Goal: Task Accomplishment & Management: Manage account settings

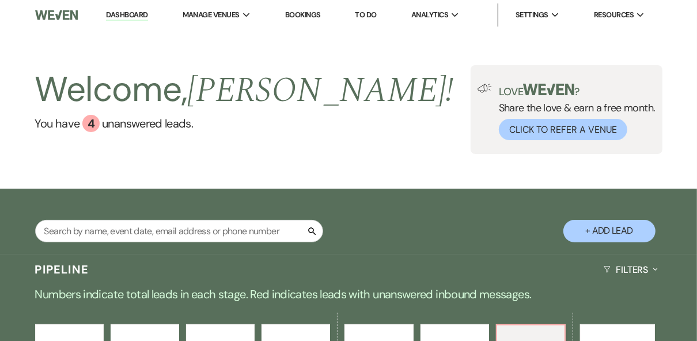
click at [353, 92] on div "Welcome, [PERSON_NAME] ! You have 4 unanswered lead s . Love ? Share the love &…" at bounding box center [348, 109] width 697 height 89
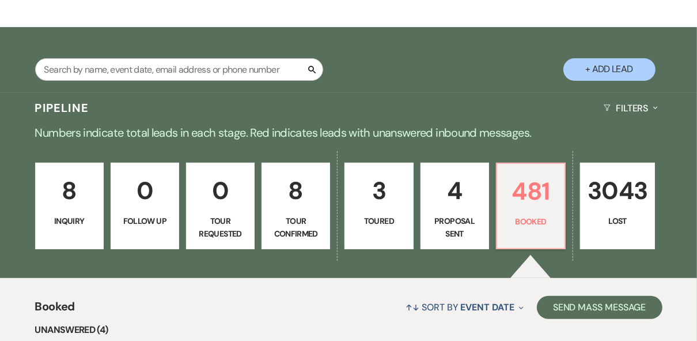
scroll to position [184, 0]
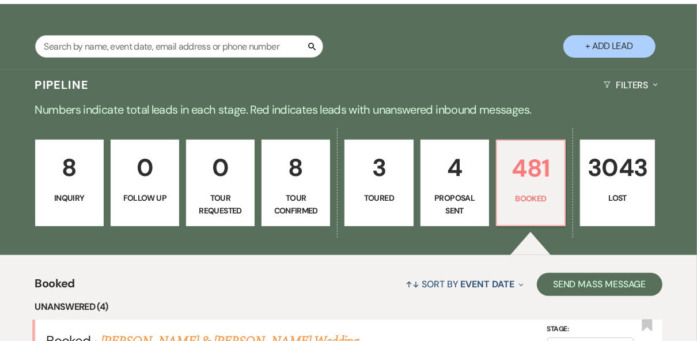
click at [452, 187] on link "4 Proposal Sent" at bounding box center [455, 182] width 69 height 86
select select "6"
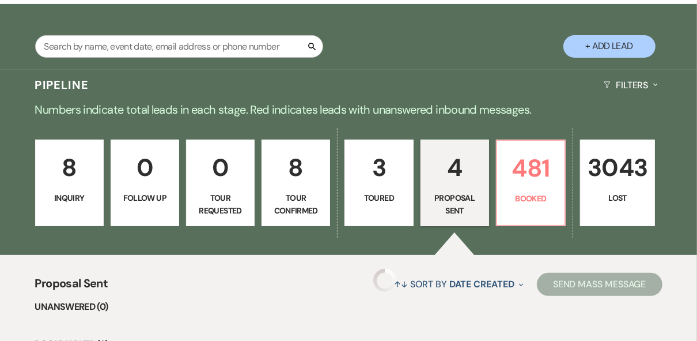
select select "6"
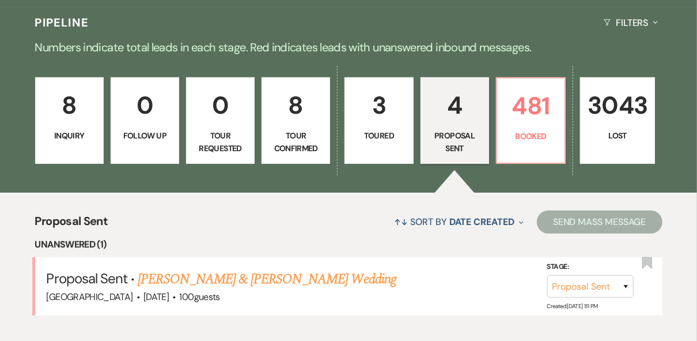
scroll to position [277, 0]
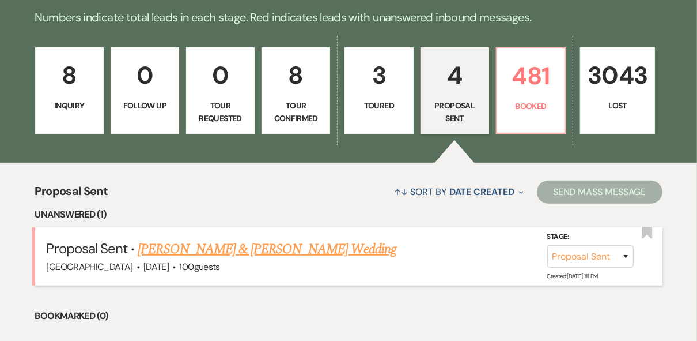
click at [288, 248] on link "[PERSON_NAME] & [PERSON_NAME] Wedding" at bounding box center [267, 249] width 258 height 21
select select "6"
select select "5"
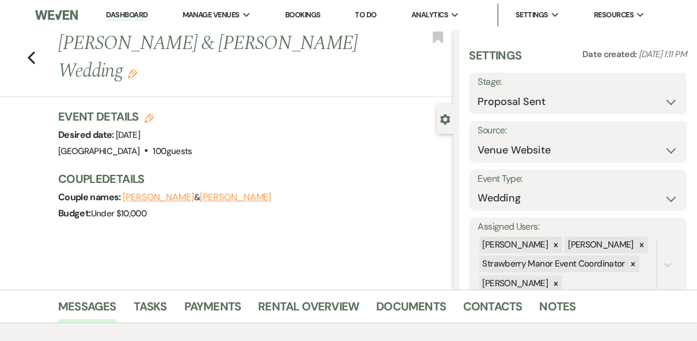
click at [399, 120] on div "Event Details Edit Desired date: [DATE] Venue: [GEOGRAPHIC_DATA] . 100 guests V…" at bounding box center [250, 133] width 384 height 51
click at [126, 17] on link "Dashboard" at bounding box center [126, 15] width 41 height 11
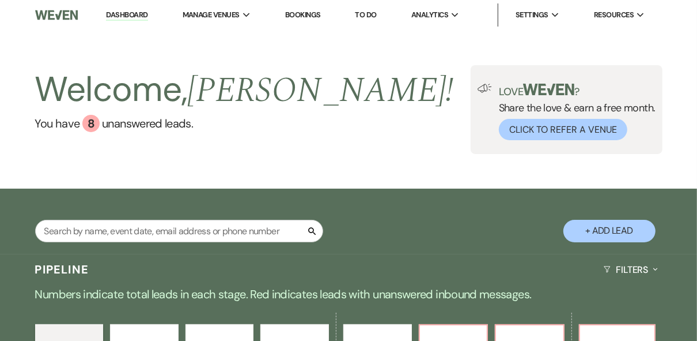
click at [364, 138] on div "Welcome, [PERSON_NAME] ! You have 8 unanswered lead s . Love ? Share the love &…" at bounding box center [348, 109] width 697 height 89
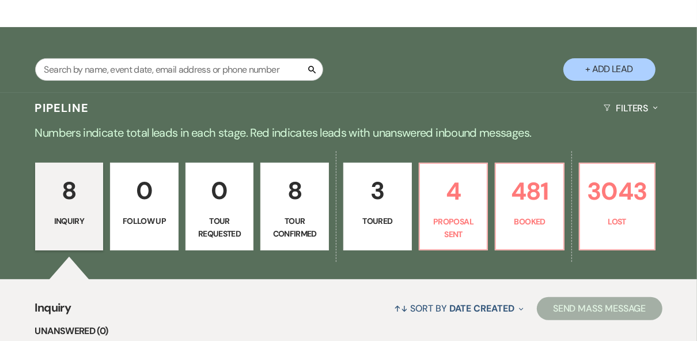
scroll to position [184, 0]
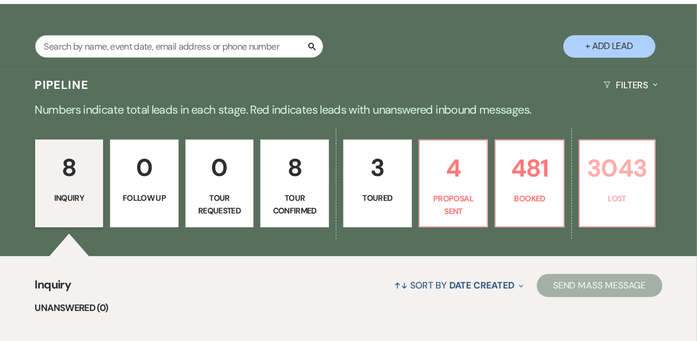
click at [621, 187] on p "3043" at bounding box center [617, 168] width 60 height 39
select select "4"
select select "8"
select select "5"
select select "8"
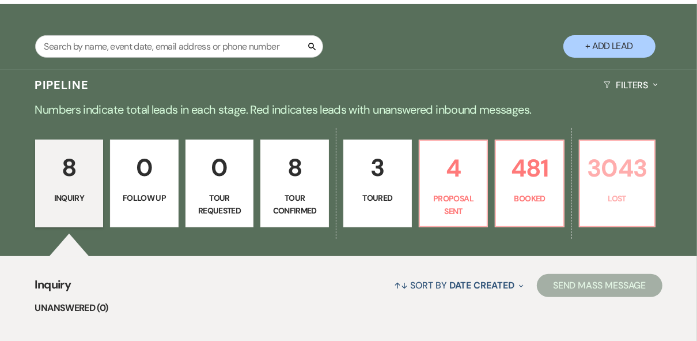
select select "5"
select select "8"
select select "5"
select select "8"
select select "5"
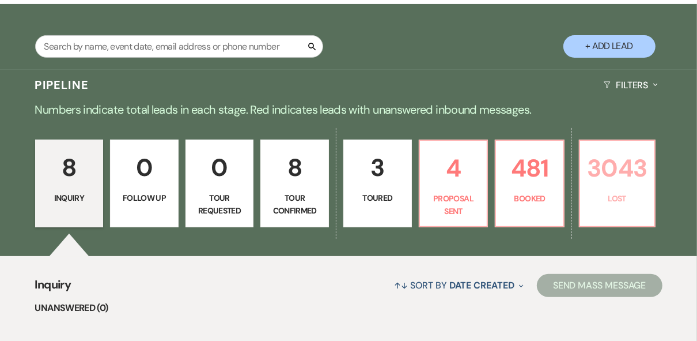
select select "8"
select select "6"
select select "8"
select select "5"
select select "8"
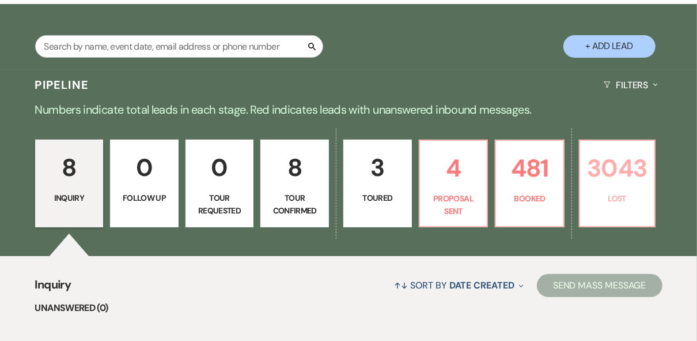
select select "5"
select select "8"
select select "5"
select select "8"
select select "5"
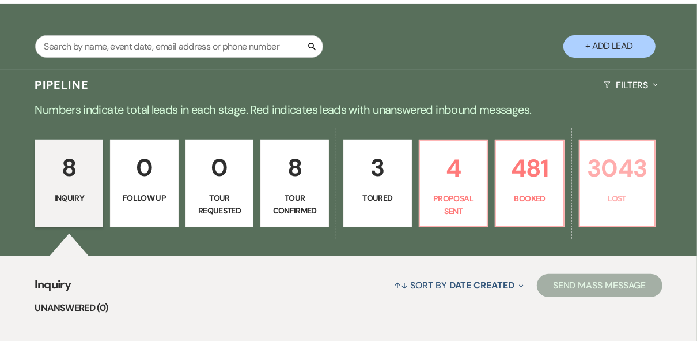
select select "8"
select select "5"
select select "8"
select select "5"
select select "8"
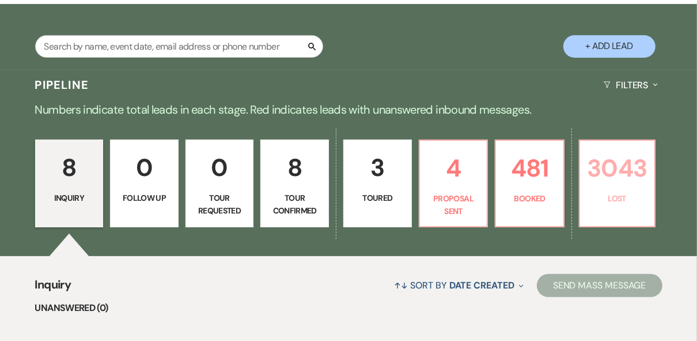
select select "5"
select select "8"
select select "5"
select select "8"
select select "5"
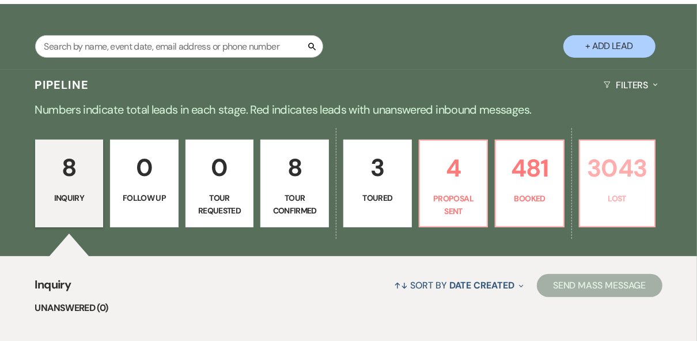
select select "8"
select select "5"
select select "8"
select select "5"
select select "8"
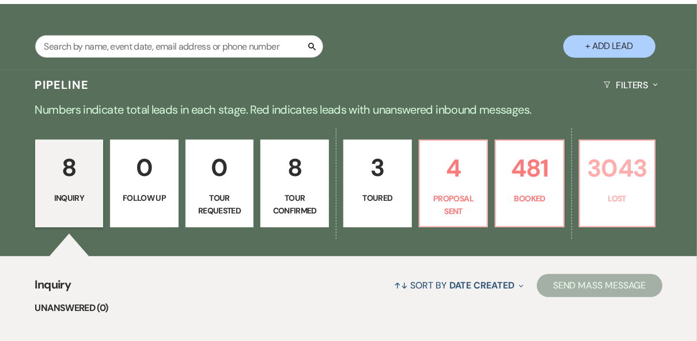
select select "5"
select select "8"
select select "5"
select select "8"
select select "5"
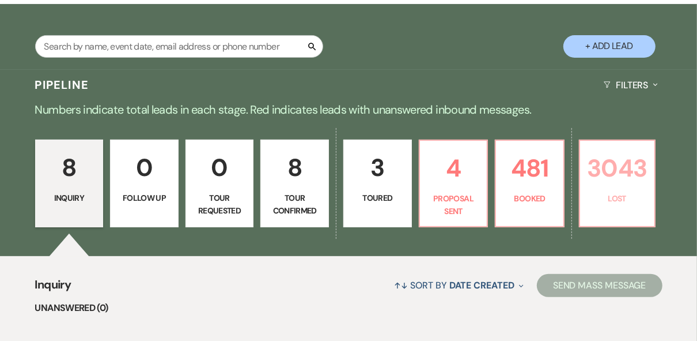
select select "8"
select select "5"
select select "8"
select select "5"
select select "8"
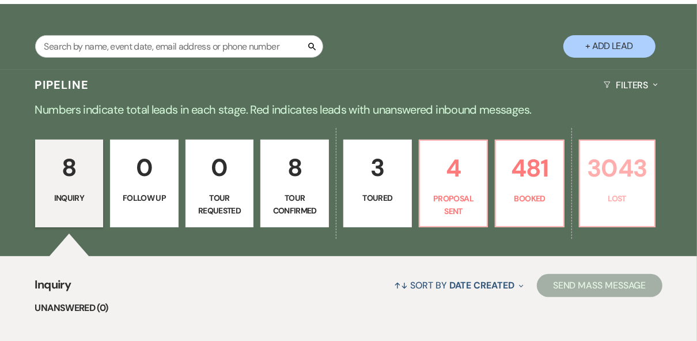
select select "5"
select select "8"
select select "5"
select select "8"
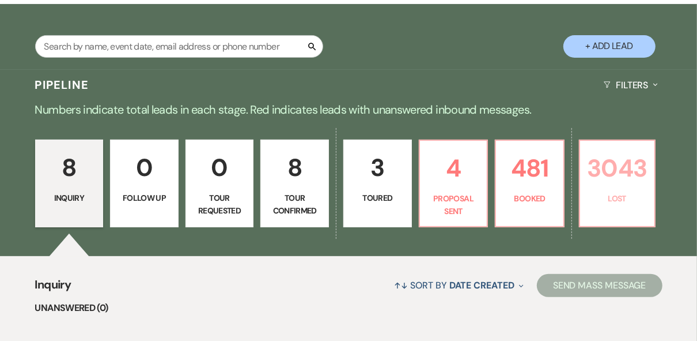
select select "8"
select select "5"
select select "8"
select select "5"
select select "8"
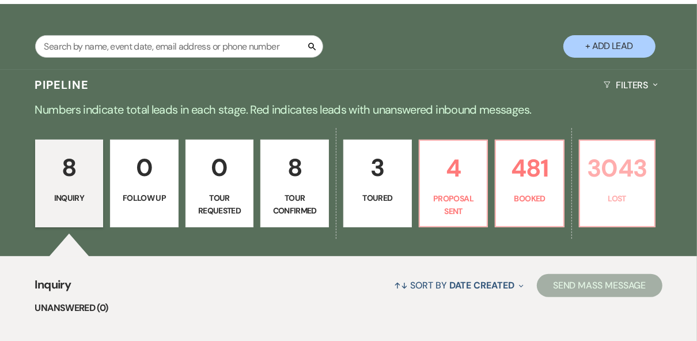
select select "5"
select select "8"
select select "5"
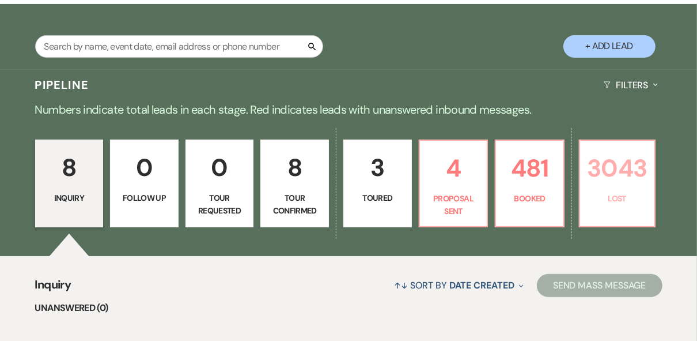
select select "8"
select select "5"
select select "8"
select select "5"
select select "8"
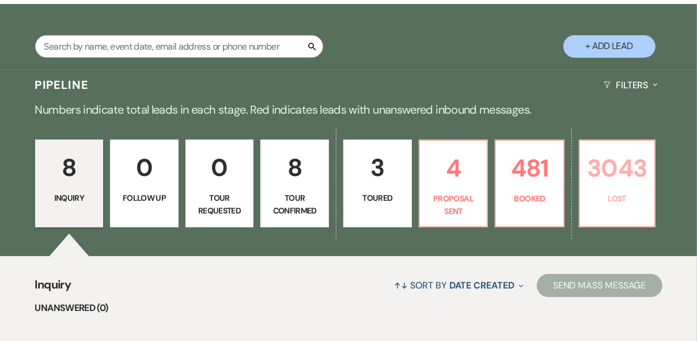
select select "5"
select select "8"
select select "5"
select select "8"
select select "5"
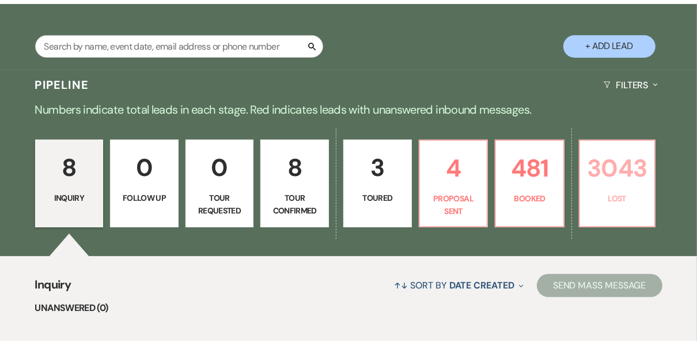
select select "8"
select select "5"
select select "8"
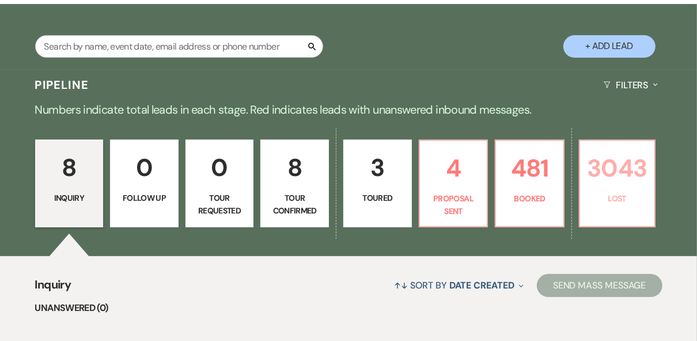
select select "5"
select select "8"
select select "5"
select select "8"
select select "5"
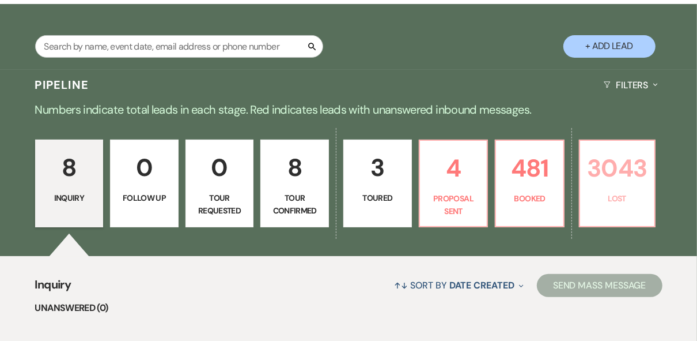
select select "8"
select select "5"
select select "8"
select select "5"
select select "8"
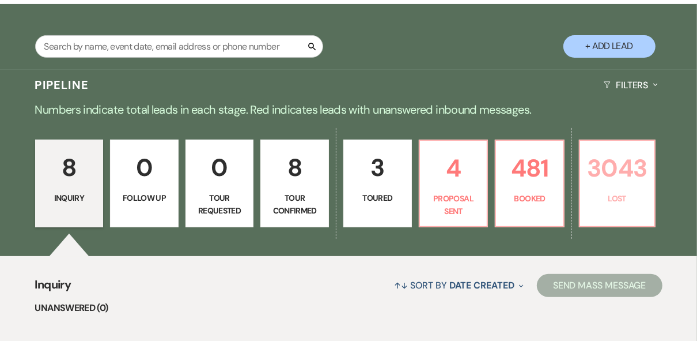
select select "5"
select select "8"
select select "5"
select select "8"
select select "5"
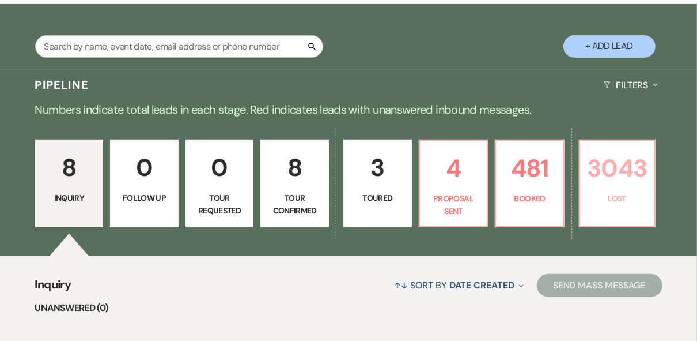
select select "8"
select select "5"
select select "8"
select select "5"
select select "8"
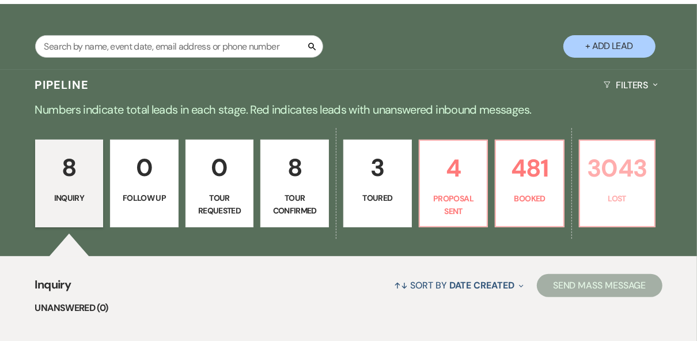
select select "5"
select select "8"
select select "5"
select select "8"
select select "5"
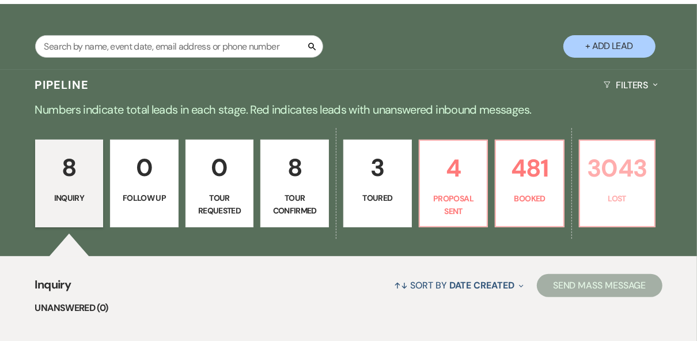
select select "8"
select select "5"
select select "8"
select select "5"
select select "8"
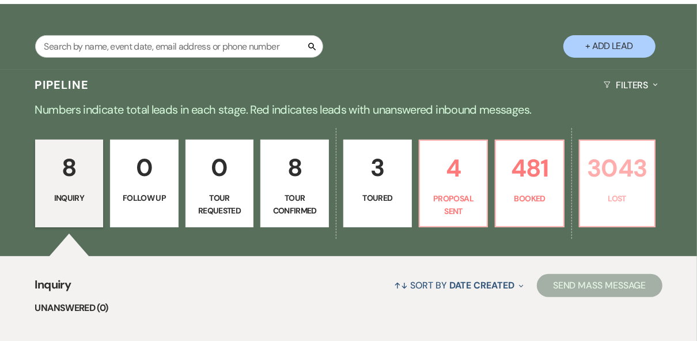
select select "5"
select select "8"
select select "5"
select select "8"
select select "5"
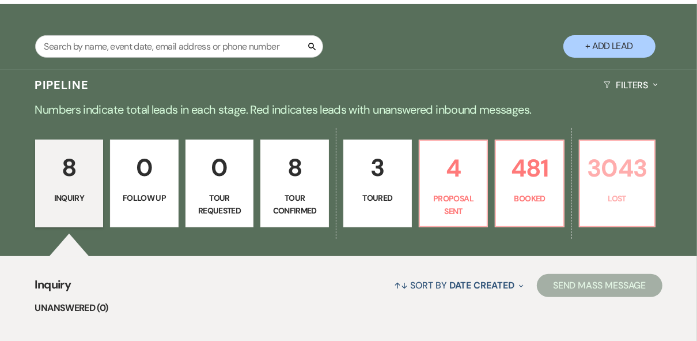
select select "8"
select select "5"
select select "8"
select select "5"
select select "8"
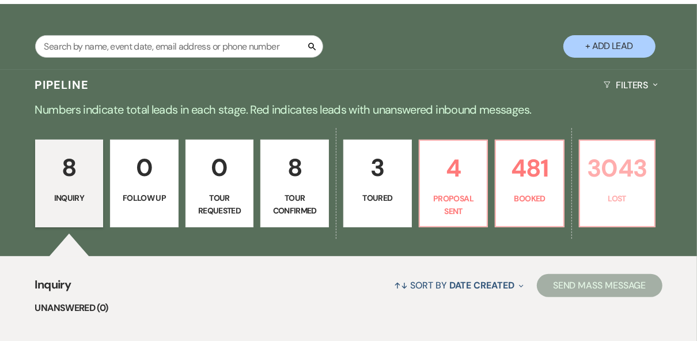
select select "5"
select select "8"
select select "5"
select select "8"
select select "5"
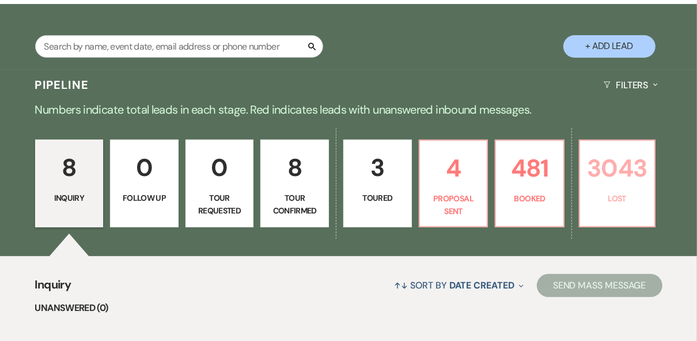
select select "8"
select select "5"
select select "8"
select select "5"
select select "8"
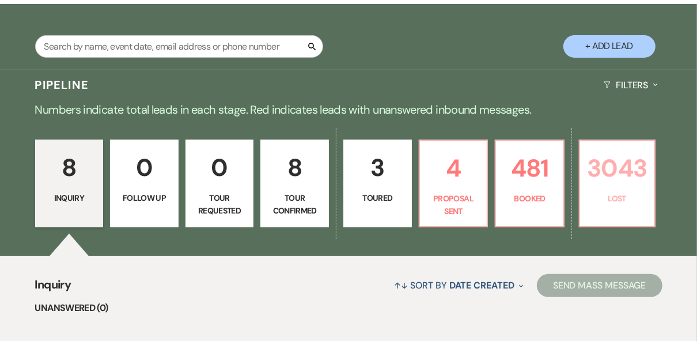
select select "5"
select select "8"
select select "6"
select select "8"
select select "5"
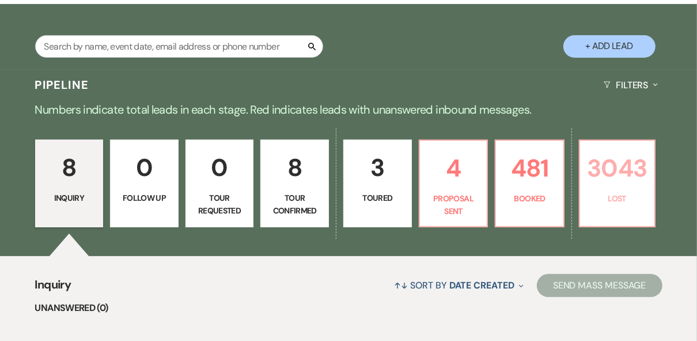
select select "8"
select select "5"
select select "8"
select select "5"
select select "8"
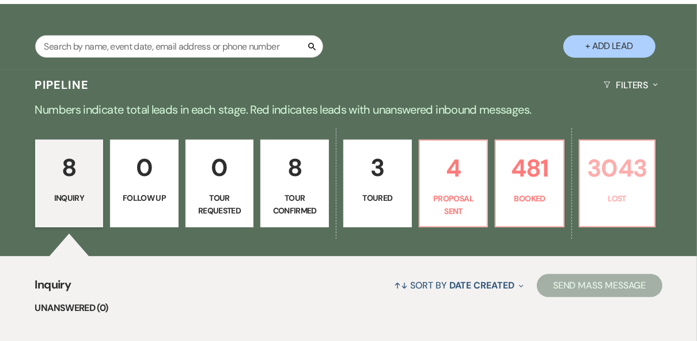
select select "5"
select select "8"
select select "5"
select select "8"
select select "5"
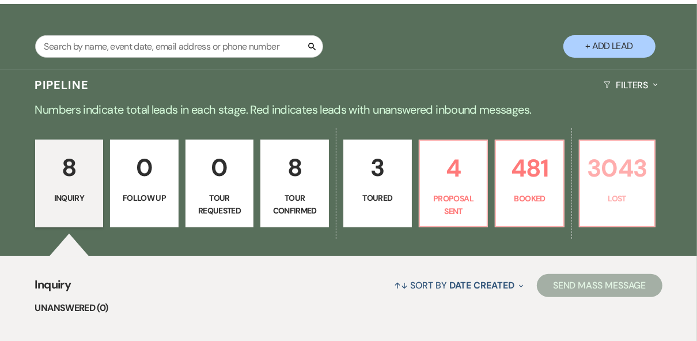
select select "8"
select select "5"
select select "8"
select select "5"
select select "8"
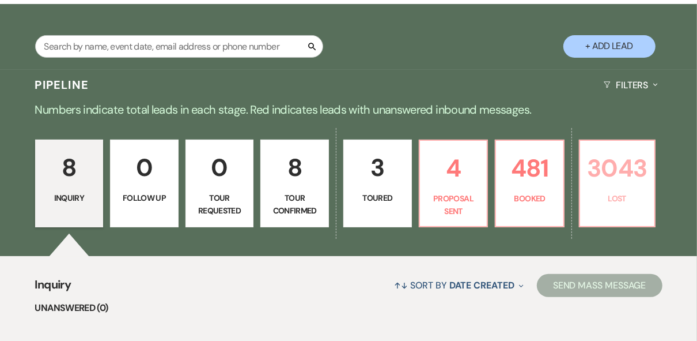
select select "5"
select select "8"
select select "5"
select select "8"
select select "5"
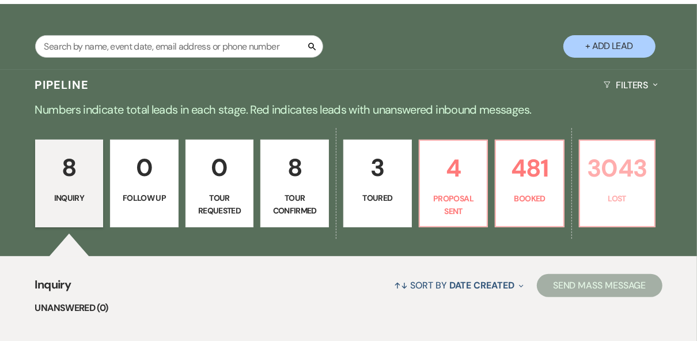
select select "8"
select select "5"
select select "8"
select select "5"
select select "8"
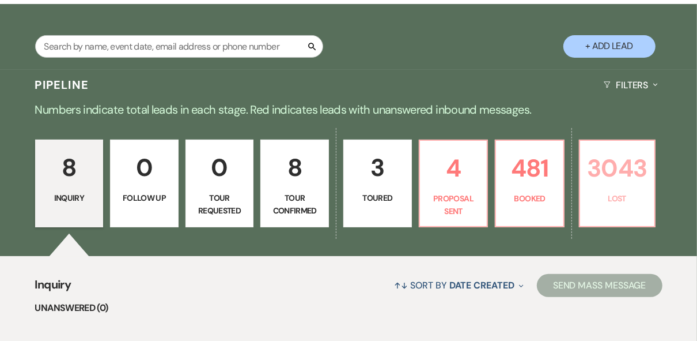
select select "5"
select select "8"
select select "5"
select select "8"
select select "5"
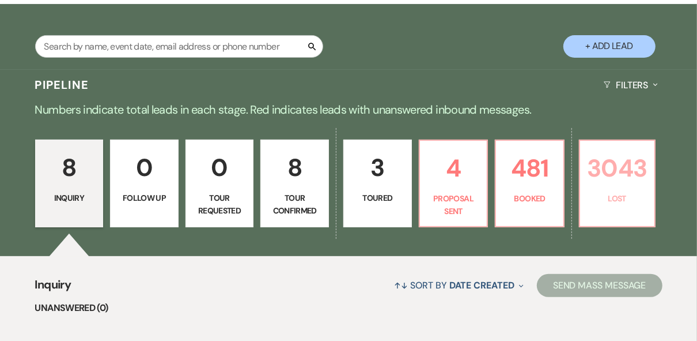
select select "8"
select select "5"
select select "8"
select select "5"
select select "8"
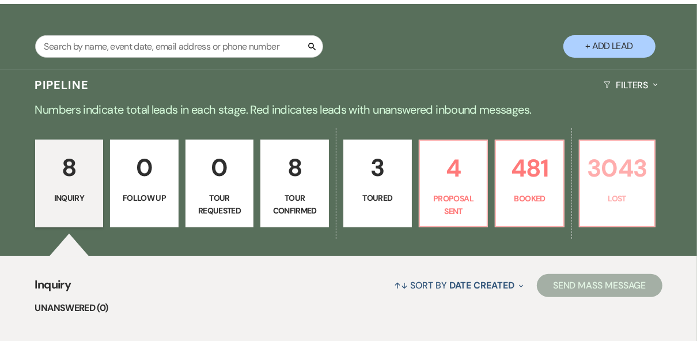
select select "5"
select select "8"
select select "5"
select select "8"
select select "5"
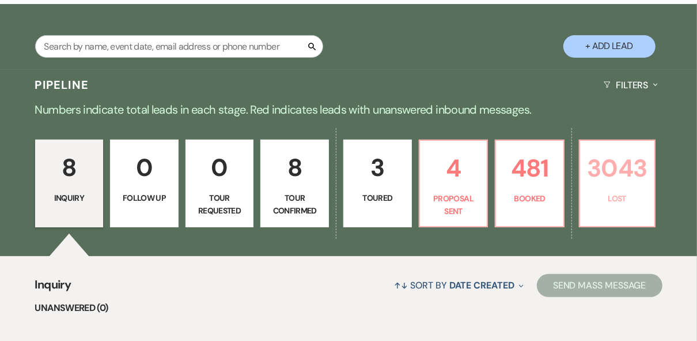
select select "8"
select select "5"
select select "8"
select select "5"
select select "8"
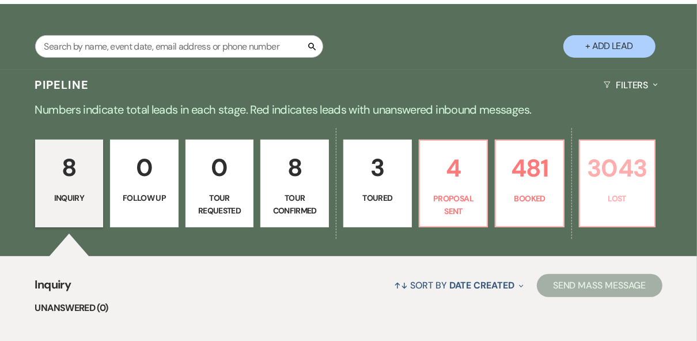
select select "5"
select select "8"
select select "1"
select select "8"
select select "5"
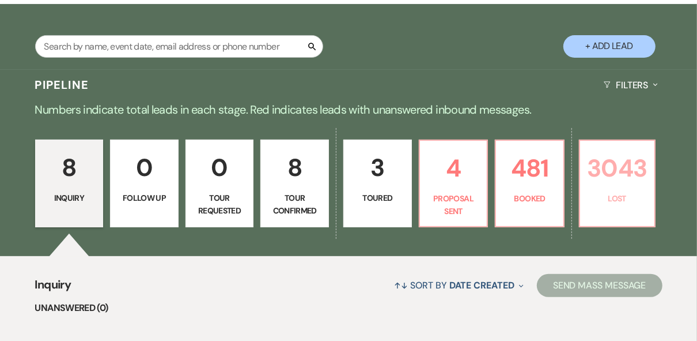
select select "8"
select select "5"
select select "8"
select select "5"
select select "8"
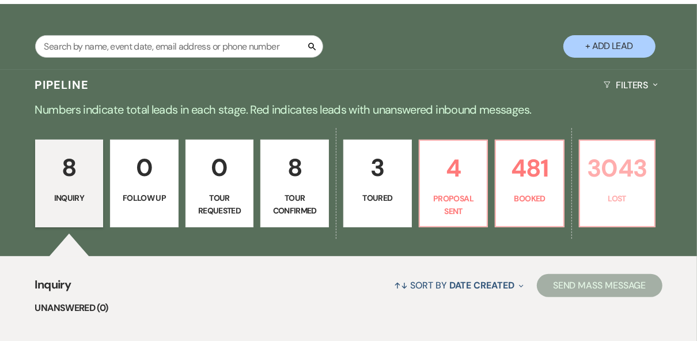
select select "5"
select select "8"
select select "5"
select select "8"
select select "5"
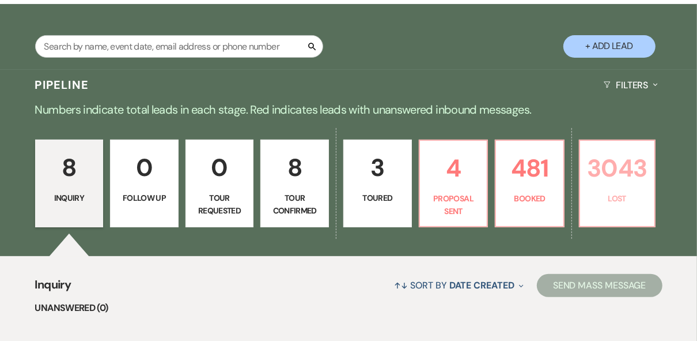
select select "8"
select select "5"
select select "8"
select select "5"
select select "8"
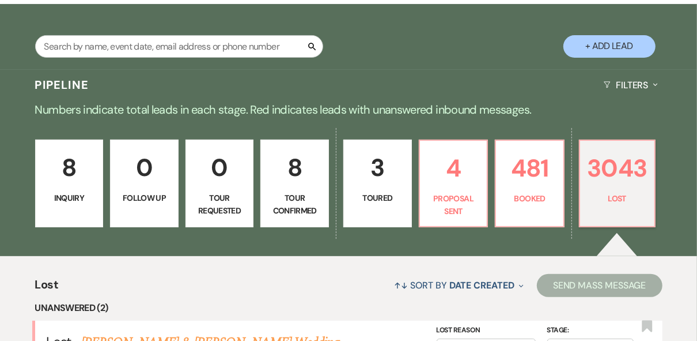
scroll to position [415, 0]
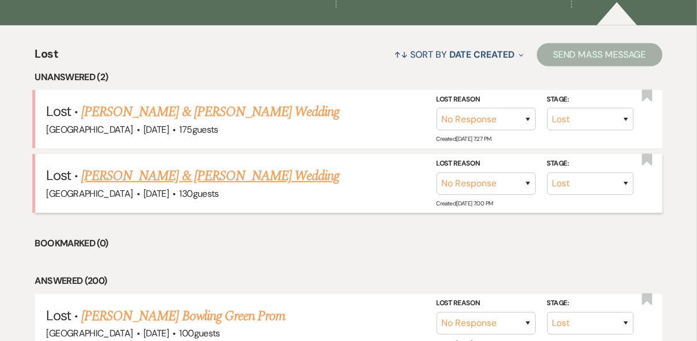
click at [219, 175] on link "[PERSON_NAME] & [PERSON_NAME] Wedding" at bounding box center [210, 175] width 258 height 21
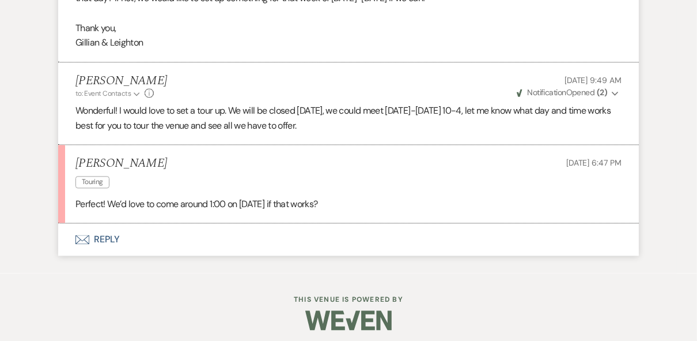
scroll to position [1567, 0]
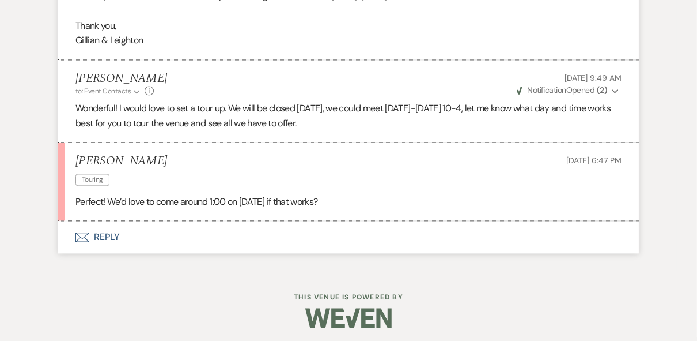
click at [103, 253] on button "Envelope Reply" at bounding box center [348, 237] width 581 height 32
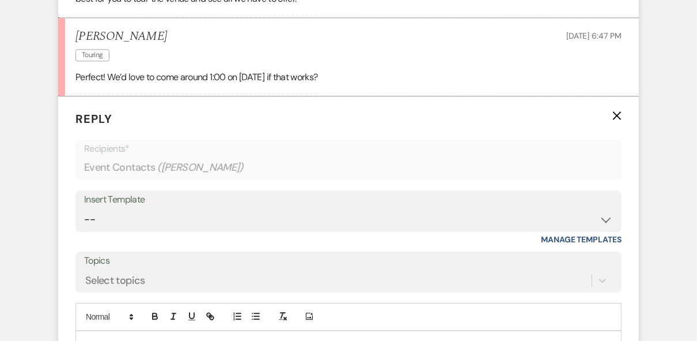
scroll to position [1816, 0]
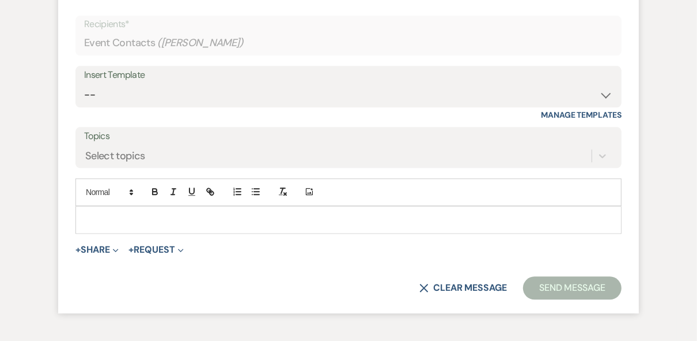
click at [114, 226] on p at bounding box center [349, 219] width 528 height 13
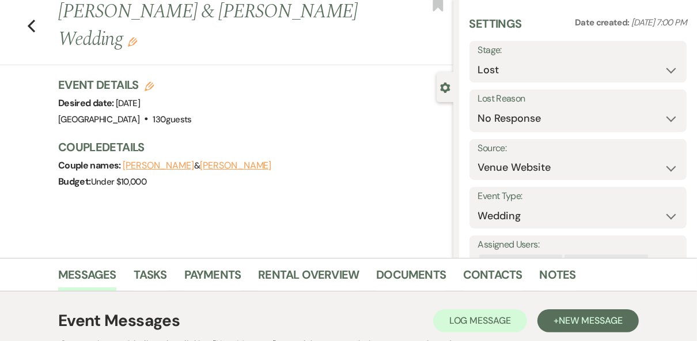
scroll to position [0, 0]
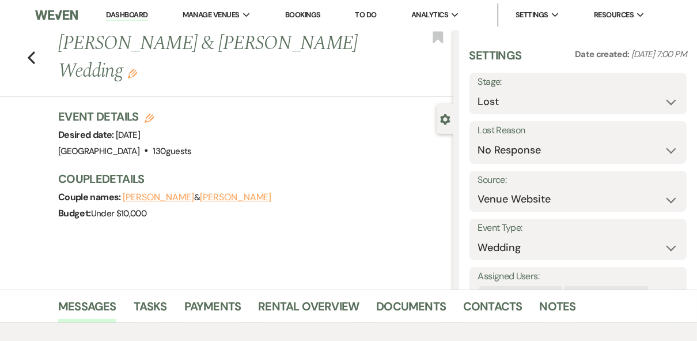
drag, startPoint x: 119, startPoint y: 71, endPoint x: 106, endPoint y: 71, distance: 13.3
click at [106, 71] on h1 "[PERSON_NAME] & [PERSON_NAME] Wedding Edit" at bounding box center [213, 57] width 311 height 55
drag, startPoint x: 106, startPoint y: 71, endPoint x: 187, endPoint y: 95, distance: 84.6
click at [210, 95] on div "Previous [PERSON_NAME] & [PERSON_NAME] Wedding Edit Bookmark" at bounding box center [223, 63] width 459 height 67
drag, startPoint x: 109, startPoint y: 70, endPoint x: 61, endPoint y: 52, distance: 50.9
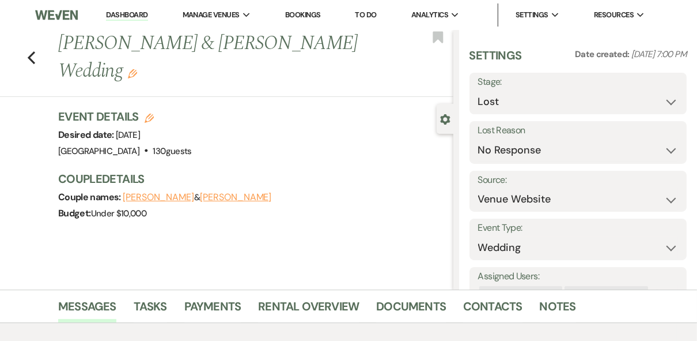
click at [61, 52] on div "Previous [PERSON_NAME] & [PERSON_NAME] Wedding Edit" at bounding box center [252, 57] width 401 height 55
copy h1 "[PERSON_NAME] & [PERSON_NAME] Wedding"
click at [623, 112] on select "Inquiry Follow Up Tour Requested Tour Confirmed Toured Proposal Sent Booked Lost" at bounding box center [578, 101] width 201 height 22
click at [478, 90] on select "Inquiry Follow Up Tour Requested Tour Confirmed Toured Proposal Sent Booked Lost" at bounding box center [578, 101] width 201 height 22
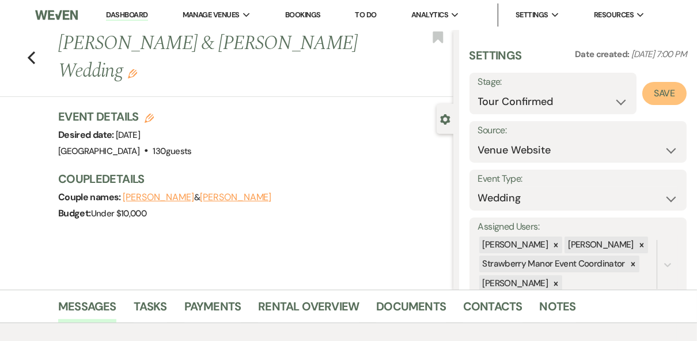
click at [645, 96] on button "Save" at bounding box center [665, 93] width 44 height 23
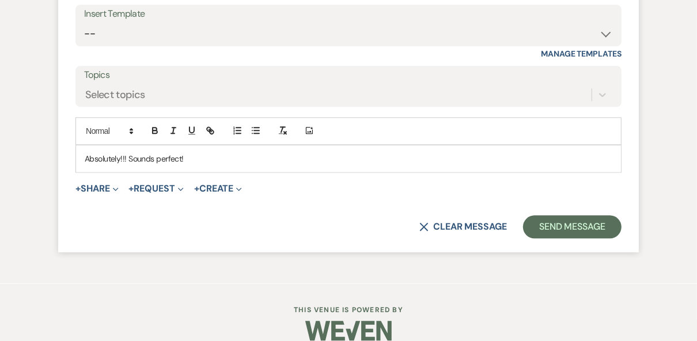
scroll to position [1922, 0]
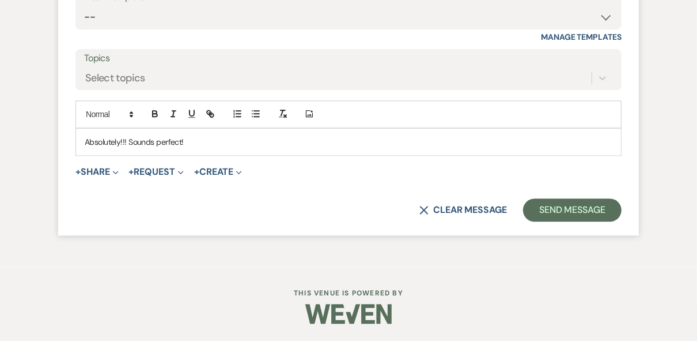
click at [217, 144] on p "Absolutely!!! Sounds perfect!" at bounding box center [349, 141] width 528 height 13
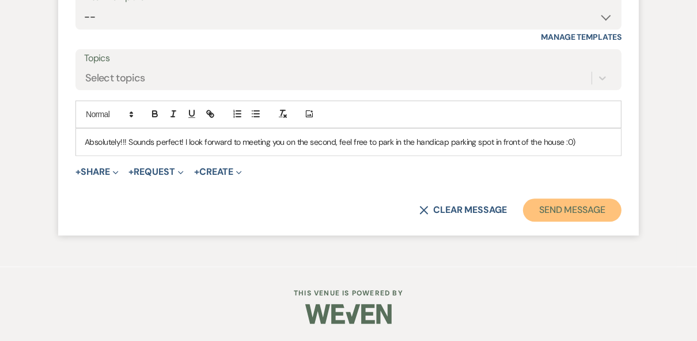
click at [558, 211] on button "Send Message" at bounding box center [572, 209] width 99 height 23
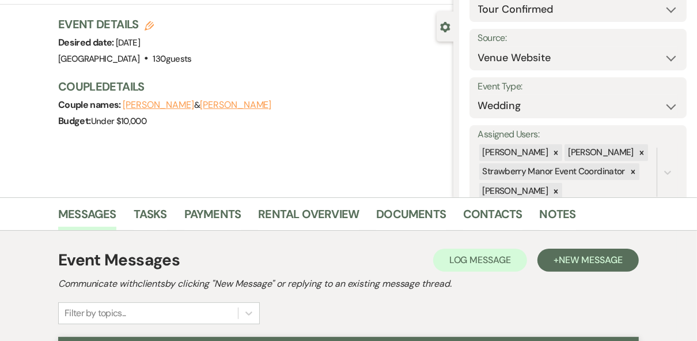
scroll to position [0, 0]
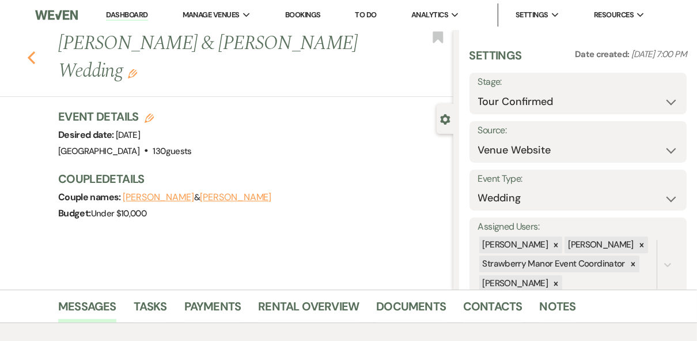
click at [36, 59] on icon "Previous" at bounding box center [31, 58] width 9 height 14
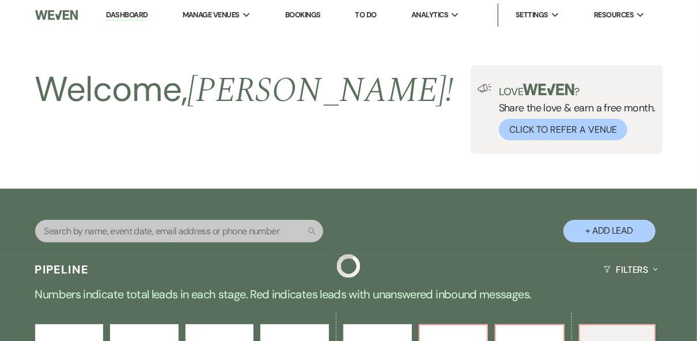
scroll to position [415, 0]
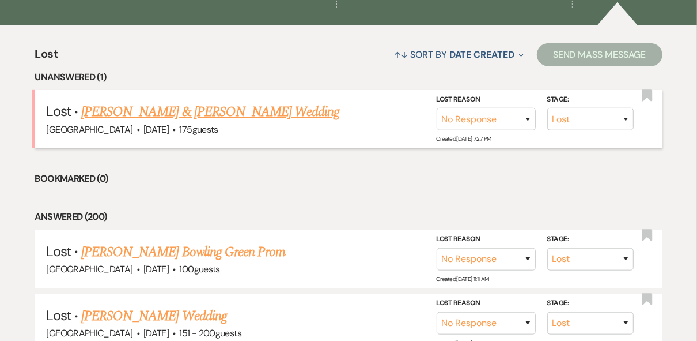
click at [221, 115] on link "[PERSON_NAME] & [PERSON_NAME] Wedding" at bounding box center [210, 111] width 258 height 21
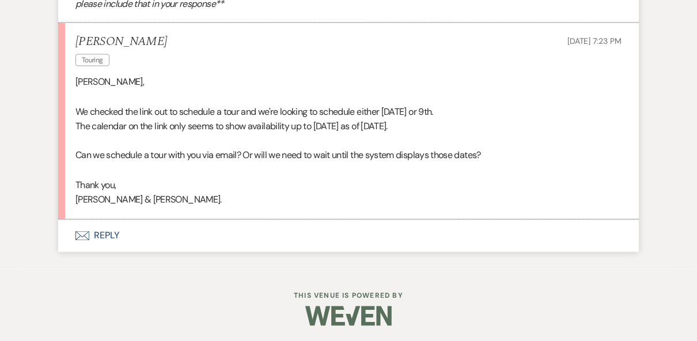
scroll to position [1290, 0]
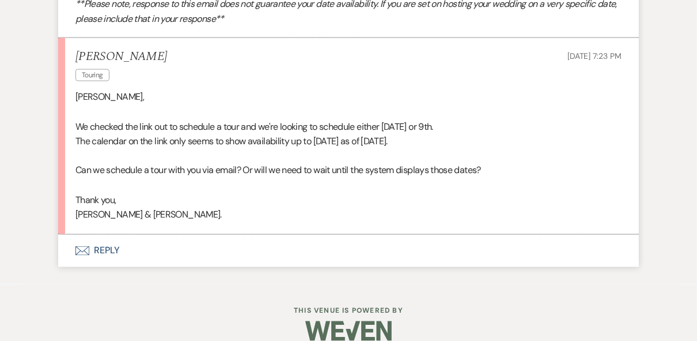
click at [104, 267] on button "Envelope Reply" at bounding box center [348, 251] width 581 height 32
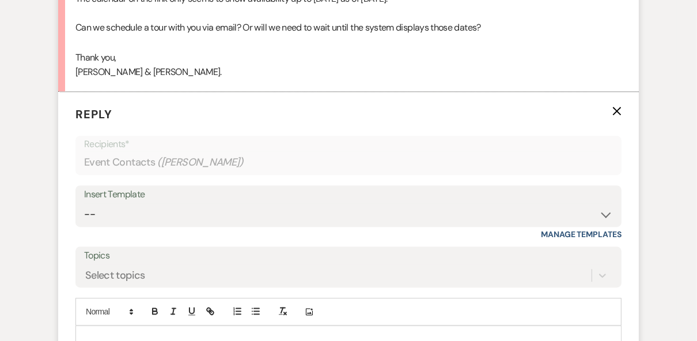
scroll to position [1553, 0]
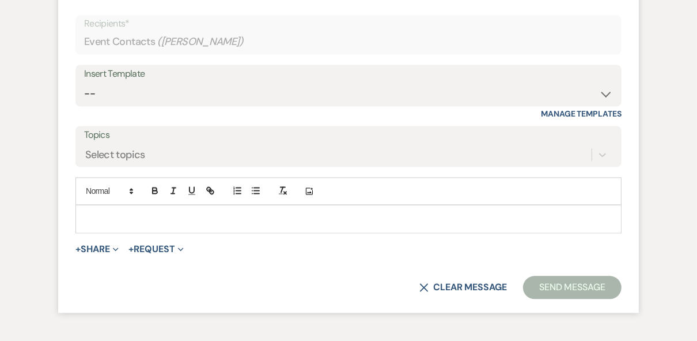
click at [120, 225] on p at bounding box center [349, 218] width 528 height 13
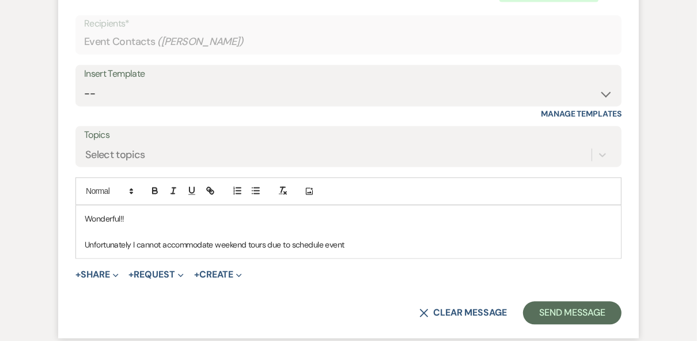
click at [352, 251] on p "Unfortunately I cannot accommodate weekend tours due to schedule event" at bounding box center [349, 244] width 528 height 13
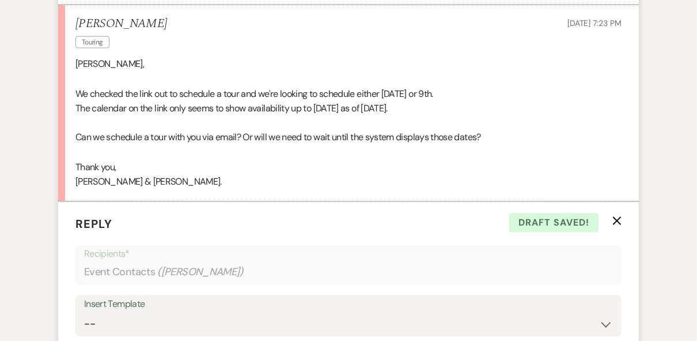
scroll to position [1599, 0]
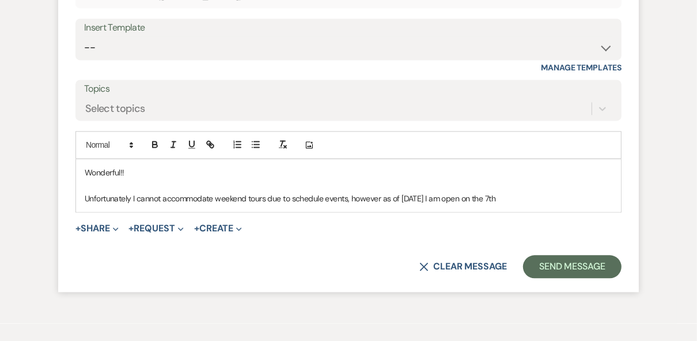
click at [501, 205] on p "Unfortunately I cannot accommodate weekend tours due to schedule events, howeve…" at bounding box center [349, 198] width 528 height 13
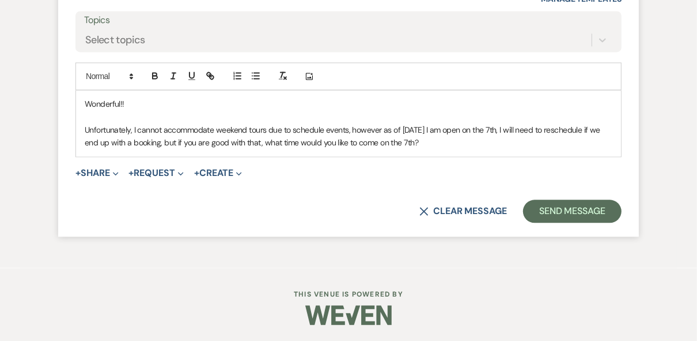
scroll to position [1691, 0]
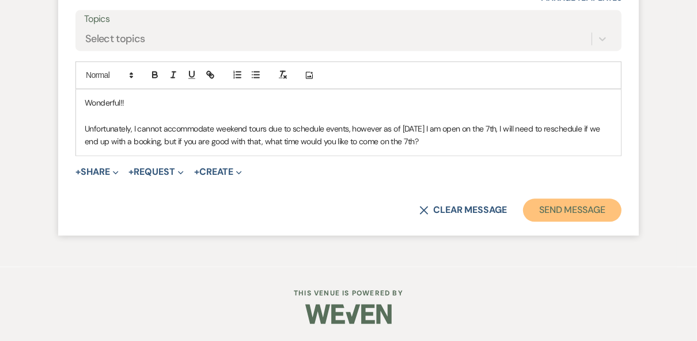
click at [566, 218] on button "Send Message" at bounding box center [572, 209] width 99 height 23
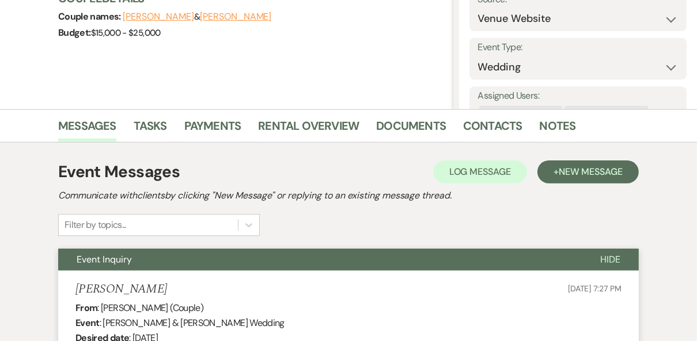
scroll to position [0, 0]
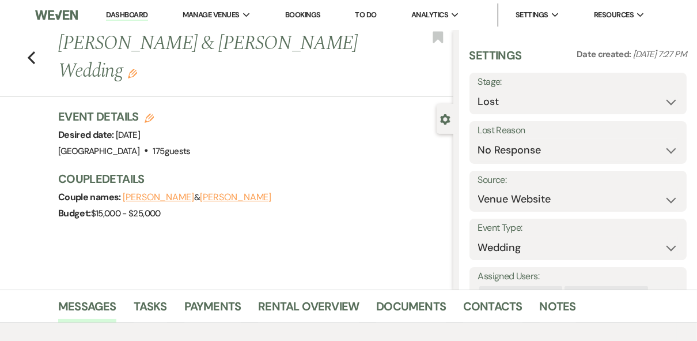
click at [127, 14] on link "Dashboard" at bounding box center [126, 15] width 41 height 11
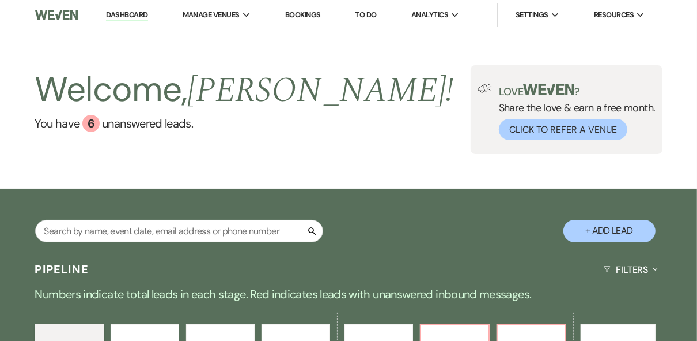
click at [327, 143] on div "Welcome, [PERSON_NAME] ! You have 6 unanswered lead s . Love ? Share the love &…" at bounding box center [348, 109] width 697 height 89
drag, startPoint x: 133, startPoint y: 17, endPoint x: 198, endPoint y: 34, distance: 67.8
click at [133, 17] on link "Dashboard" at bounding box center [126, 15] width 41 height 11
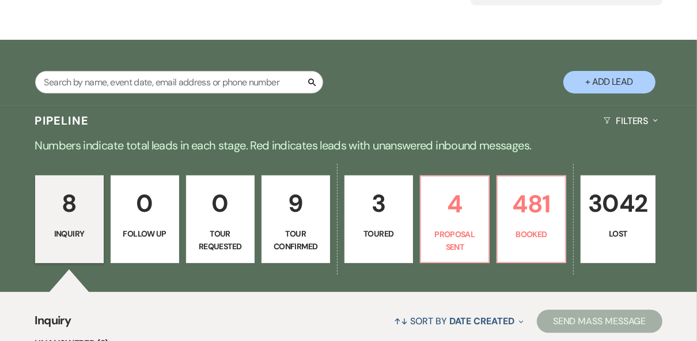
scroll to position [184, 0]
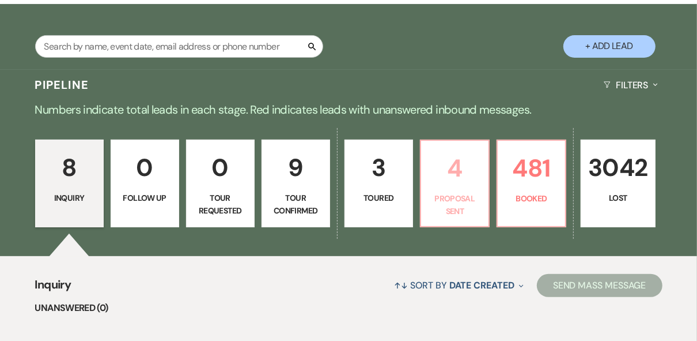
click at [446, 202] on p "Proposal Sent" at bounding box center [455, 205] width 54 height 26
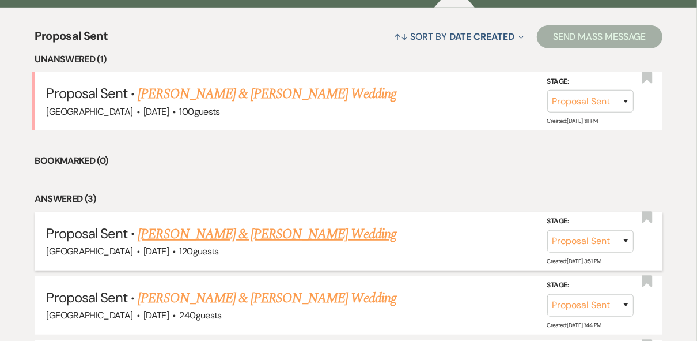
scroll to position [461, 0]
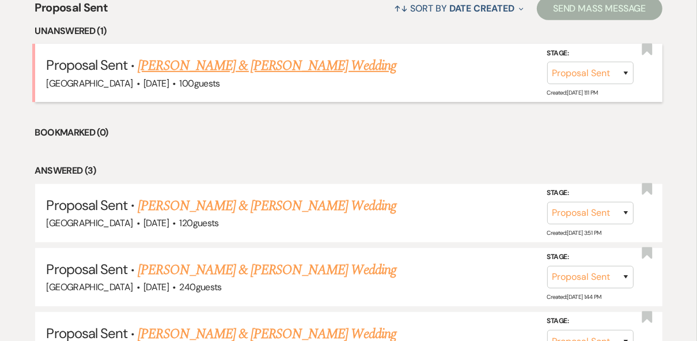
click at [227, 63] on link "[PERSON_NAME] & [PERSON_NAME] Wedding" at bounding box center [267, 65] width 258 height 21
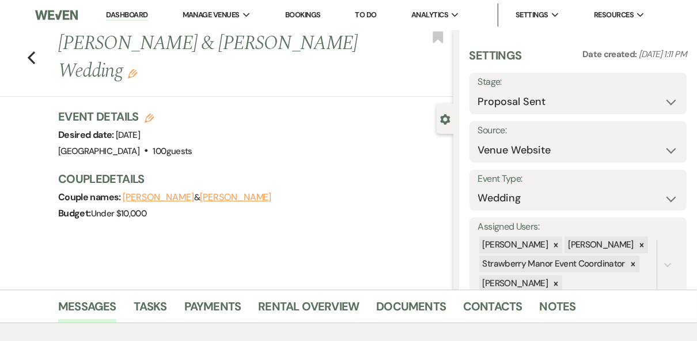
click at [114, 16] on link "Dashboard" at bounding box center [126, 15] width 41 height 11
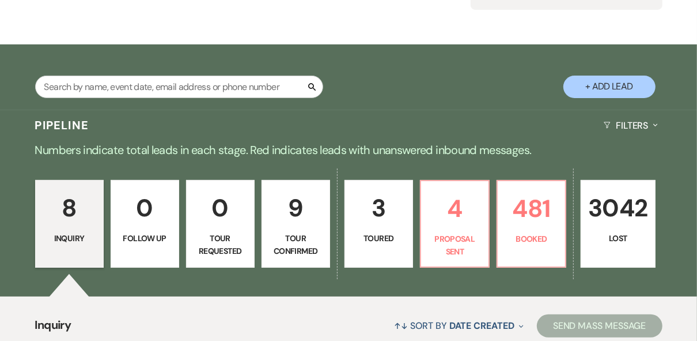
scroll to position [184, 0]
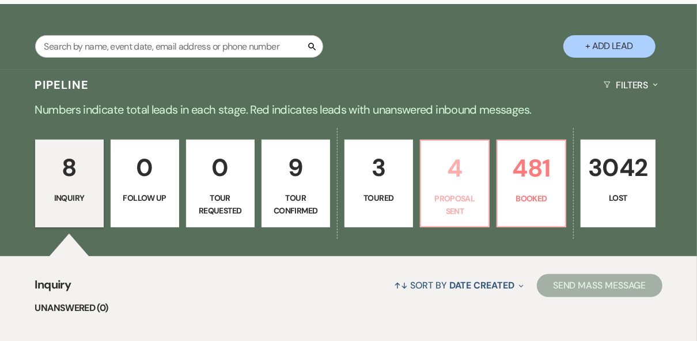
click at [451, 173] on p "4" at bounding box center [455, 168] width 54 height 39
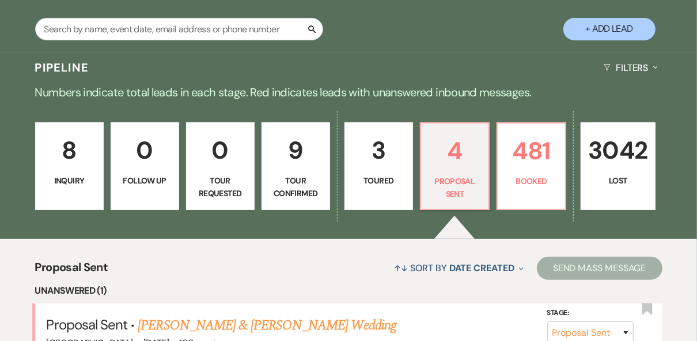
scroll to position [277, 0]
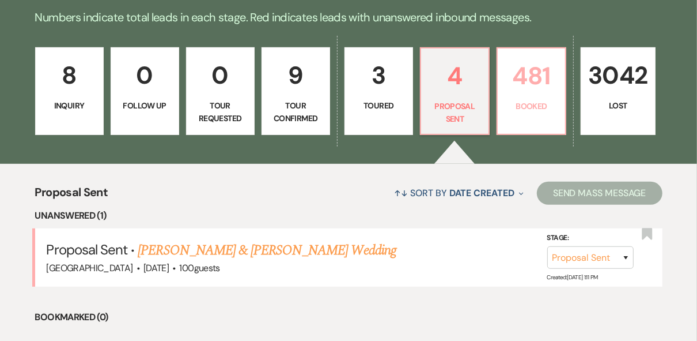
click at [524, 102] on p "Booked" at bounding box center [532, 106] width 54 height 13
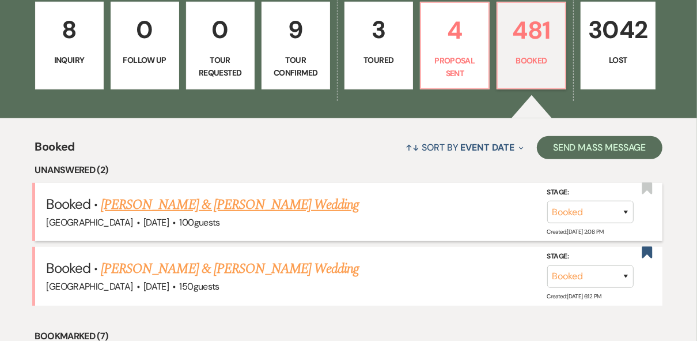
scroll to position [369, 0]
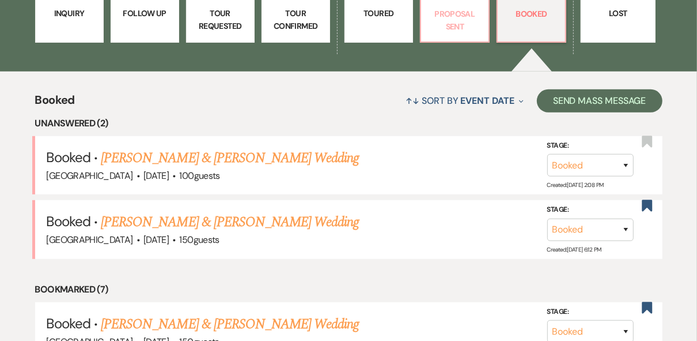
click at [466, 27] on p "Proposal Sent" at bounding box center [455, 20] width 54 height 26
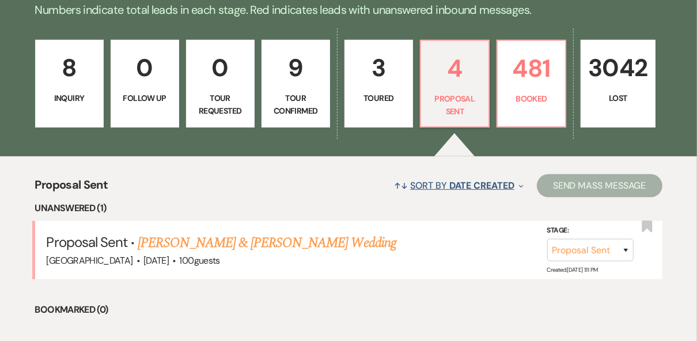
scroll to position [323, 0]
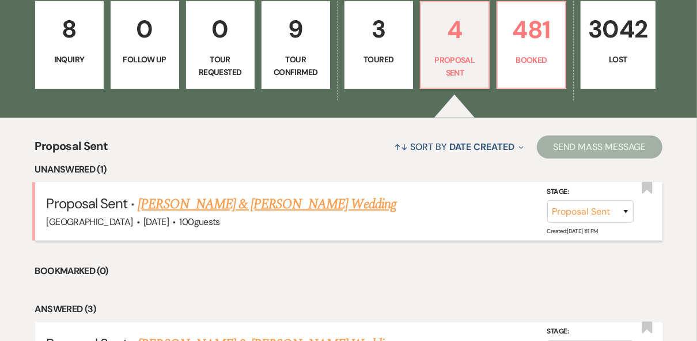
click at [306, 206] on link "[PERSON_NAME] & [PERSON_NAME] Wedding" at bounding box center [267, 204] width 258 height 21
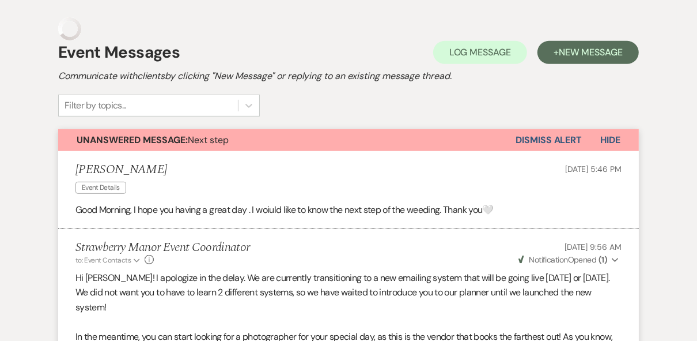
scroll to position [164, 0]
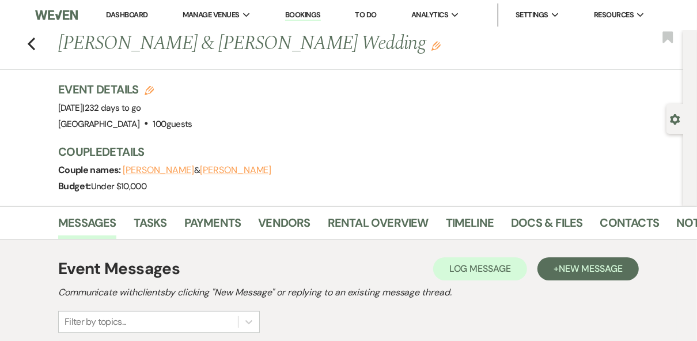
click at [137, 13] on link "Dashboard" at bounding box center [126, 15] width 41 height 10
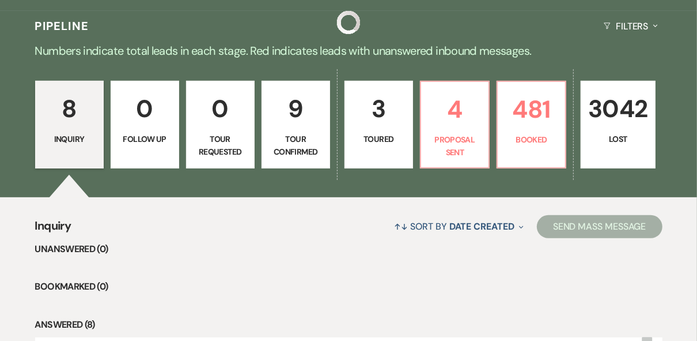
scroll to position [277, 0]
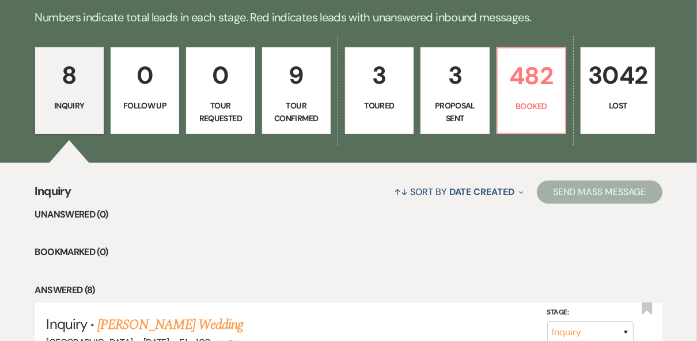
click at [349, 198] on div "↑↓ Sort By Date Created Expand Send Mass Message" at bounding box center [366, 191] width 591 height 31
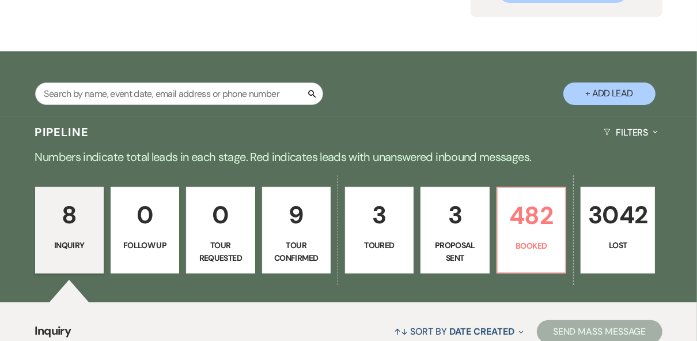
scroll to position [0, 0]
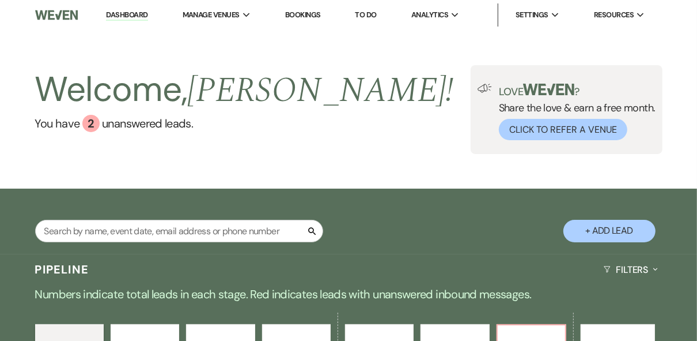
click at [290, 114] on div "Welcome, [PERSON_NAME] ! You have 2 unanswered lead s . Love ? Share the love &…" at bounding box center [348, 109] width 697 height 89
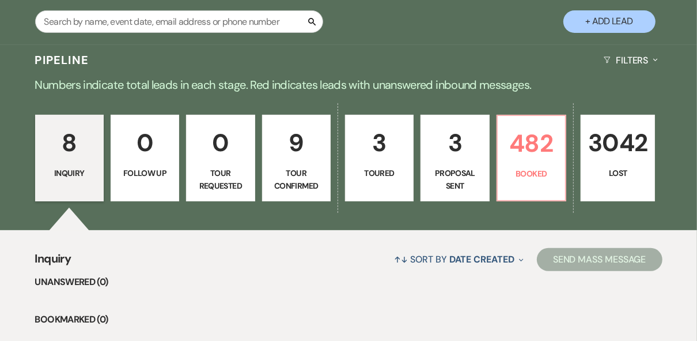
scroll to position [230, 0]
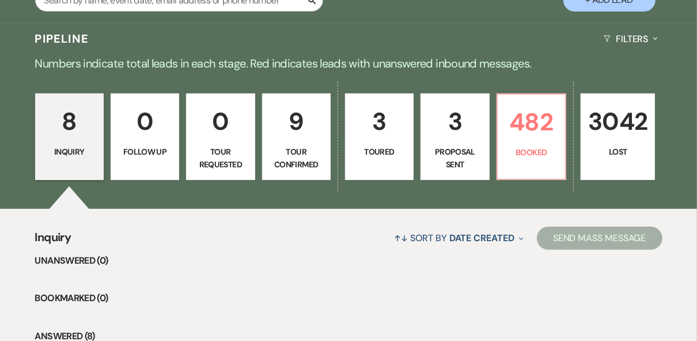
click at [313, 131] on p "9" at bounding box center [297, 121] width 54 height 39
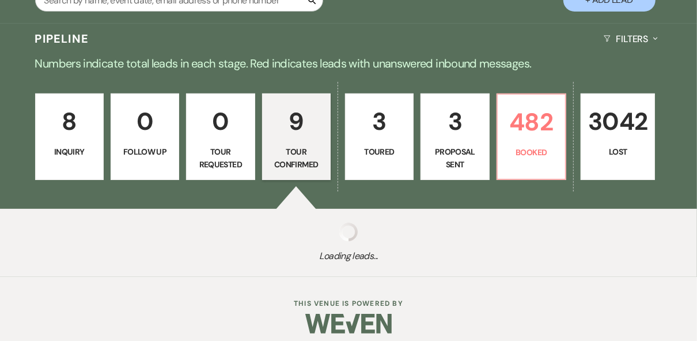
select select "4"
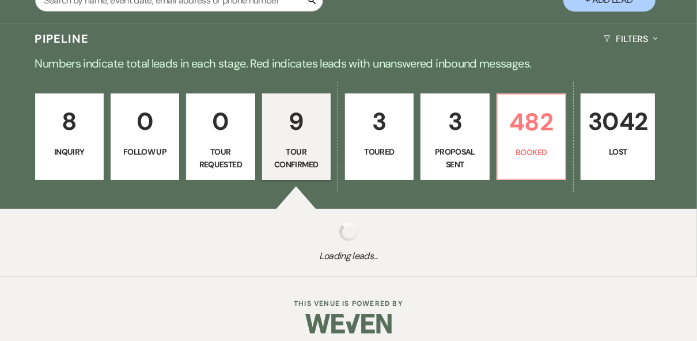
select select "4"
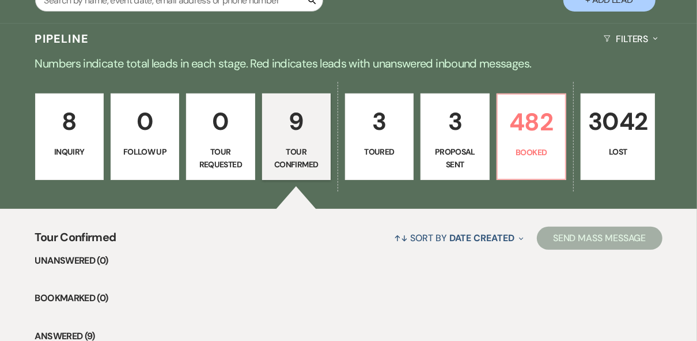
click at [286, 161] on p "Tour Confirmed" at bounding box center [297, 158] width 54 height 26
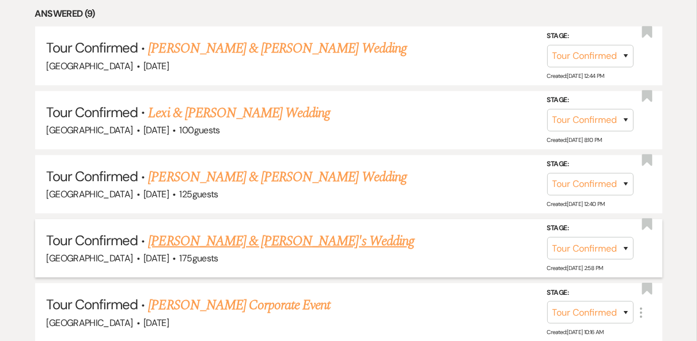
scroll to position [553, 0]
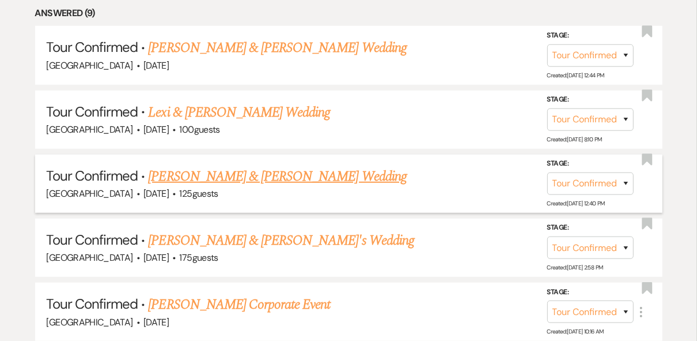
click at [250, 177] on link "Justin Bailey & Marina Smith's Wedding" at bounding box center [277, 176] width 258 height 21
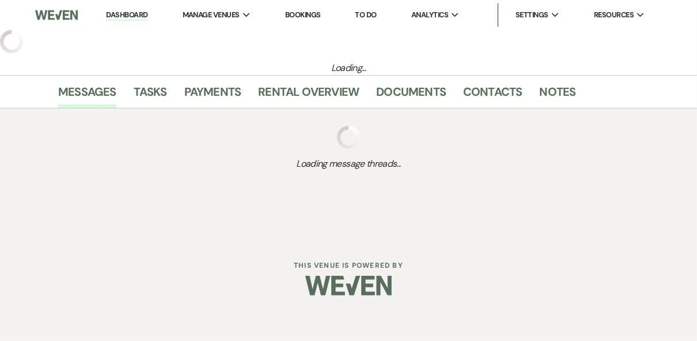
select select "4"
select select "5"
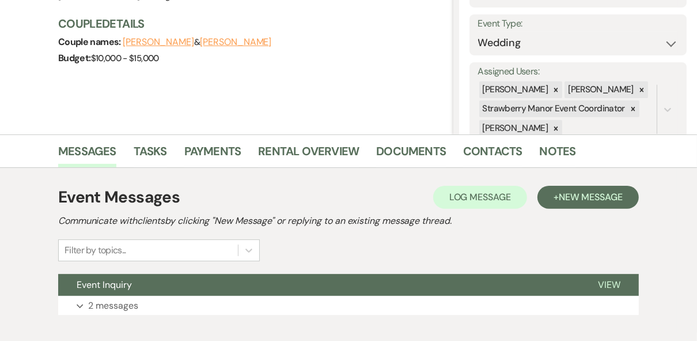
scroll to position [220, 0]
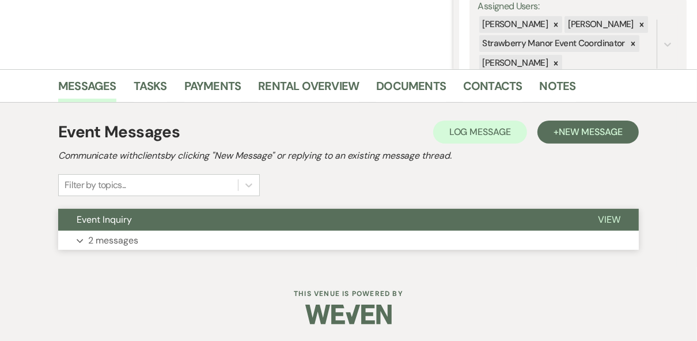
click at [618, 217] on span "View" at bounding box center [609, 219] width 22 height 12
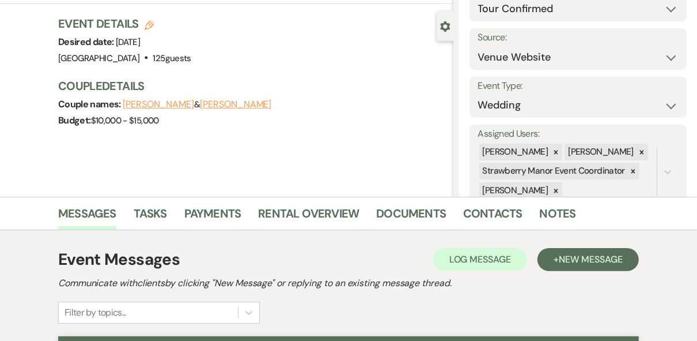
scroll to position [0, 0]
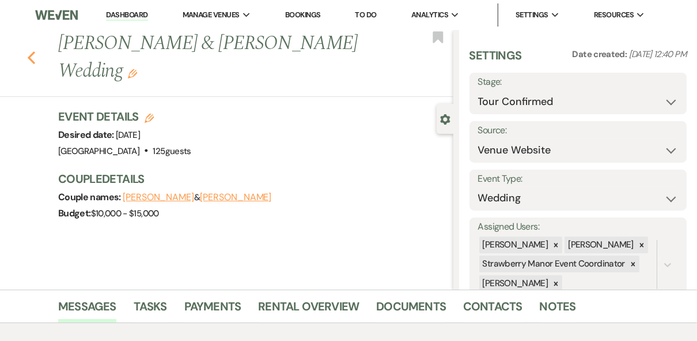
click at [33, 51] on use "button" at bounding box center [31, 57] width 7 height 13
select select "4"
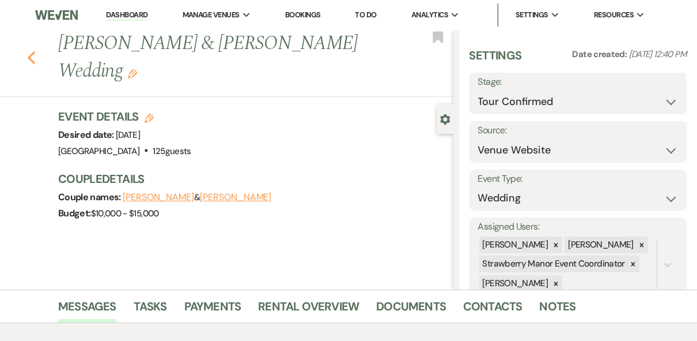
select select "4"
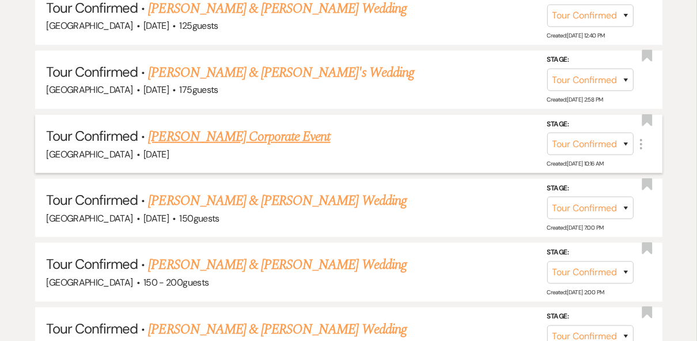
scroll to position [738, 0]
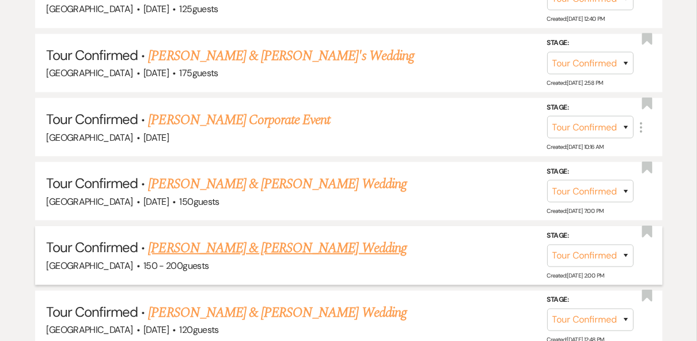
click at [290, 242] on link "Coy & Anna Manning's Wedding" at bounding box center [277, 247] width 258 height 21
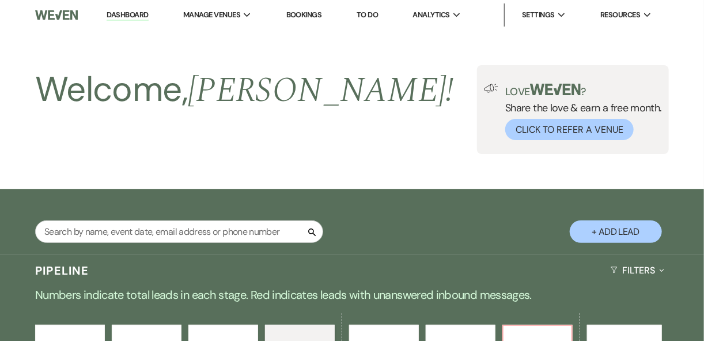
select select "4"
select select "5"
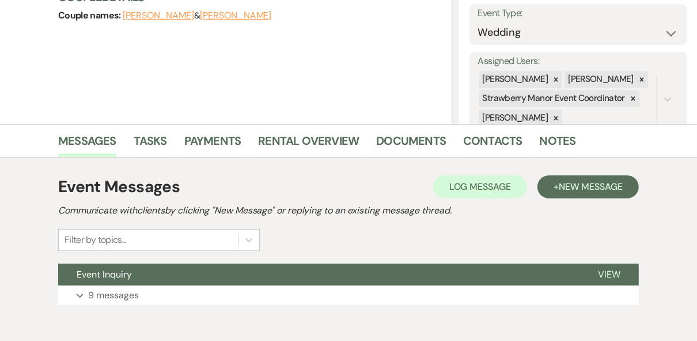
scroll to position [220, 0]
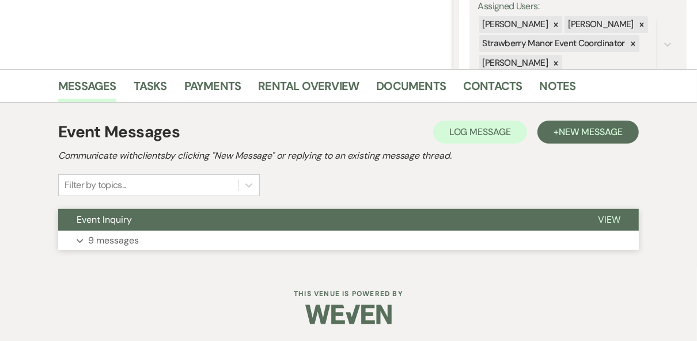
click at [613, 217] on span "View" at bounding box center [609, 219] width 22 height 12
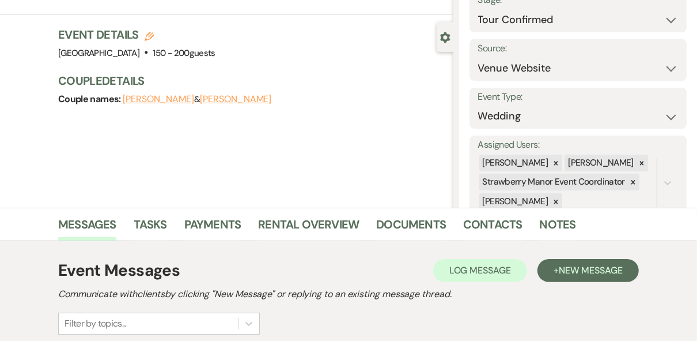
scroll to position [0, 0]
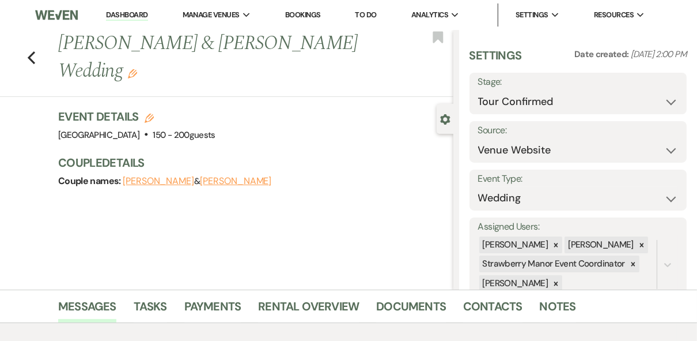
click at [122, 13] on link "Dashboard" at bounding box center [126, 15] width 41 height 11
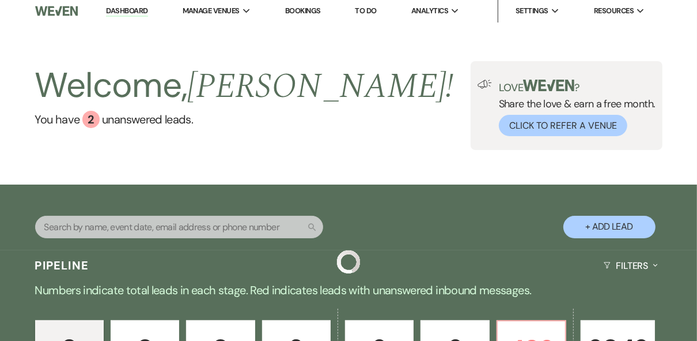
scroll to position [184, 0]
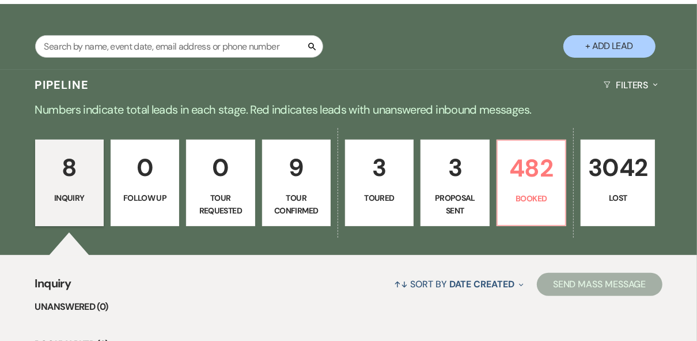
click at [312, 194] on p "Tour Confirmed" at bounding box center [297, 204] width 54 height 26
select select "4"
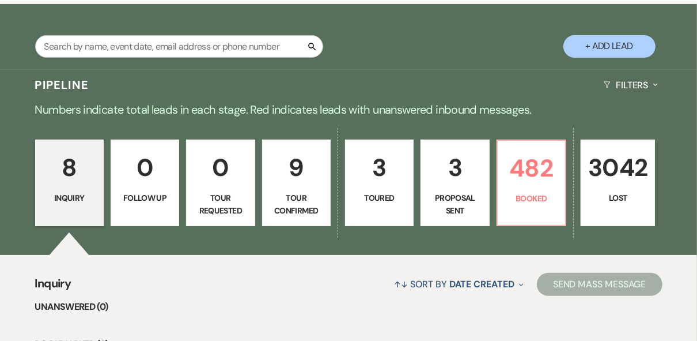
select select "4"
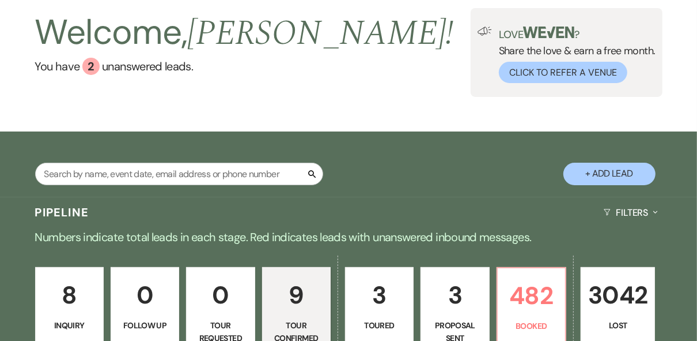
scroll to position [138, 0]
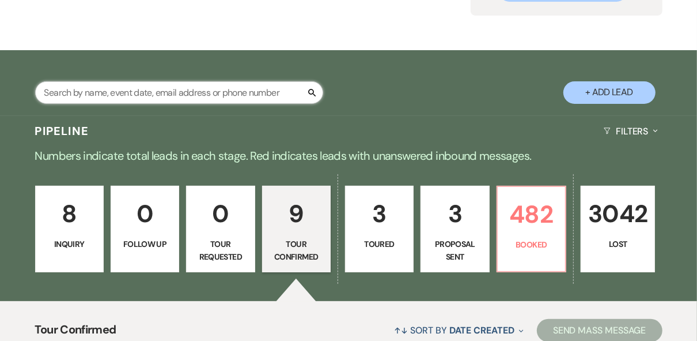
click at [124, 87] on input "text" at bounding box center [179, 92] width 288 height 22
type input "gers"
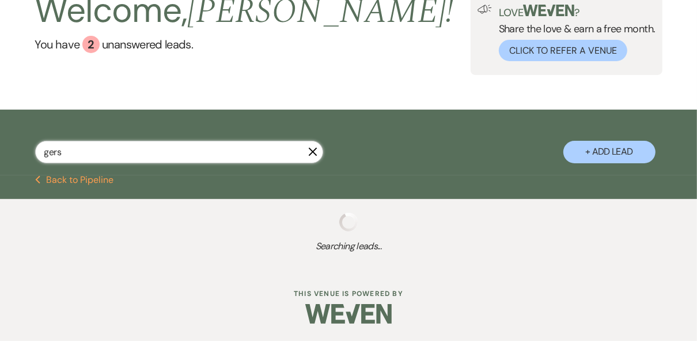
select select "4"
select select "8"
select select "5"
select select "8"
select select "5"
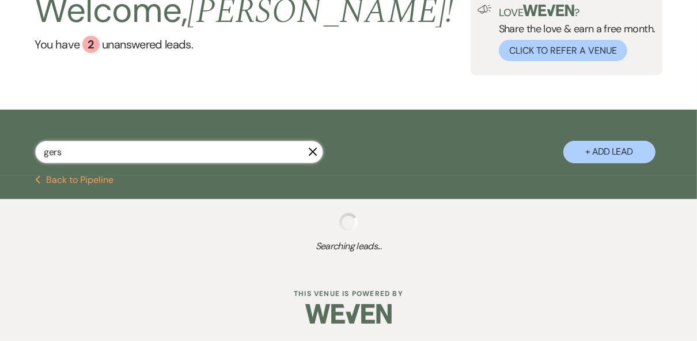
select select "8"
select select "5"
select select "8"
select select "5"
select select "8"
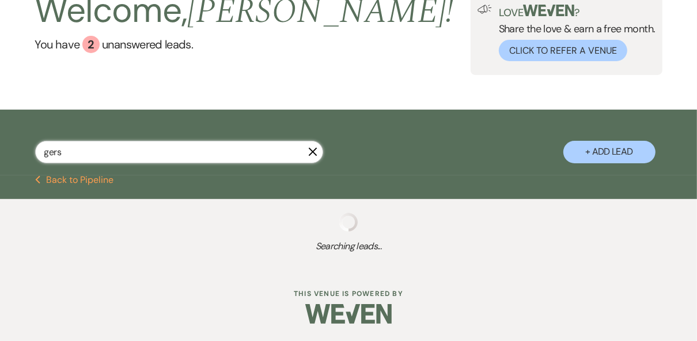
select select "5"
select select "8"
select select "5"
select select "8"
select select "5"
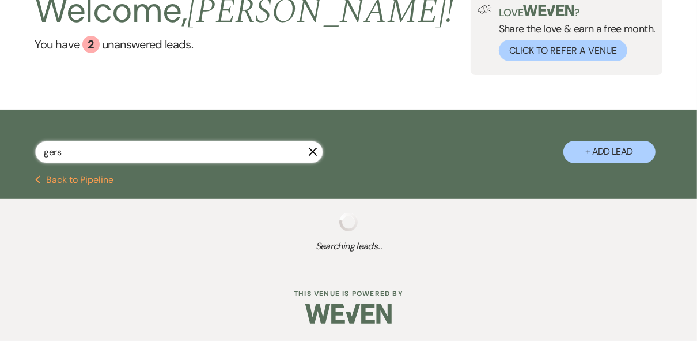
select select "8"
select select "5"
select select "8"
select select "5"
select select "8"
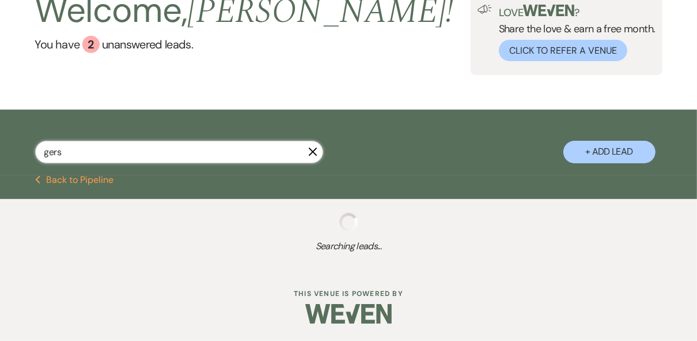
select select "6"
select select "8"
select select "5"
select select "8"
select select "5"
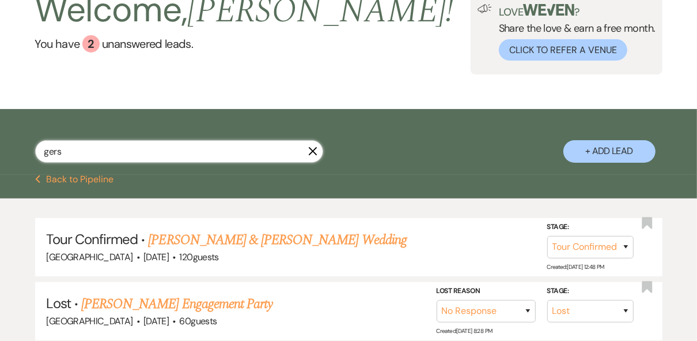
scroll to position [138, 0]
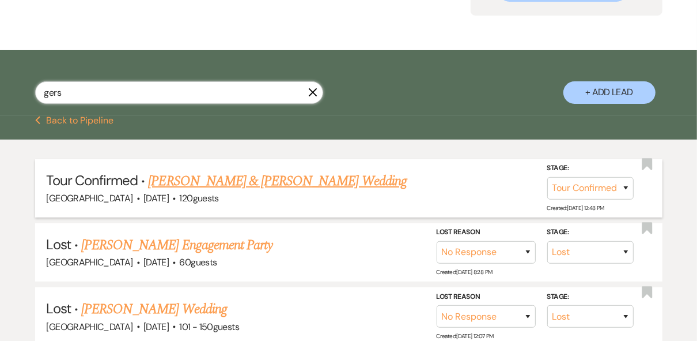
type input "gers"
click at [253, 184] on link "[PERSON_NAME] & [PERSON_NAME] Wedding" at bounding box center [277, 181] width 258 height 21
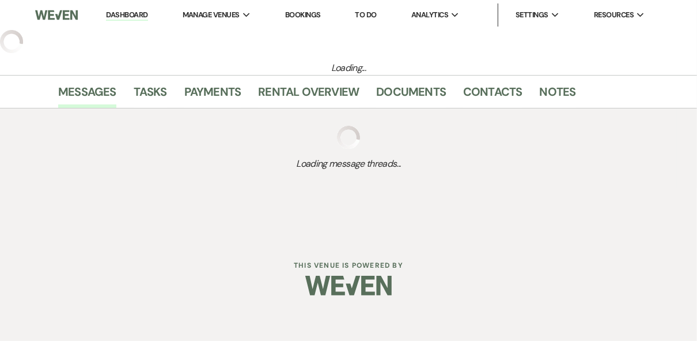
select select "4"
select select "5"
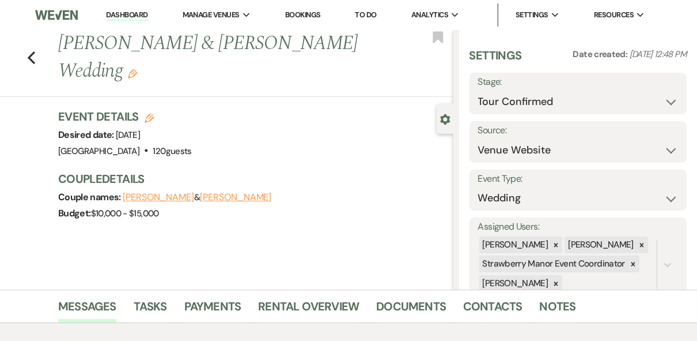
scroll to position [29, 0]
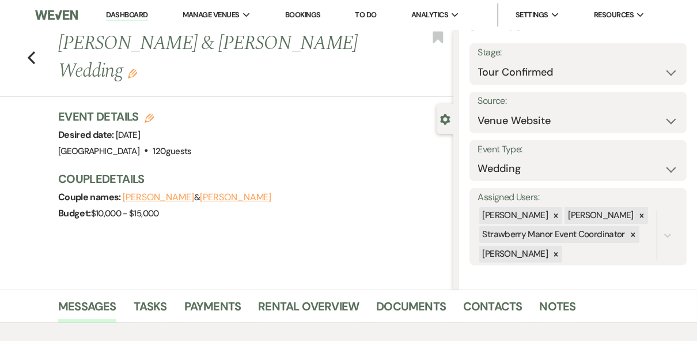
drag, startPoint x: 130, startPoint y: 71, endPoint x: 65, endPoint y: 47, distance: 69.3
click at [65, 47] on h1 "Vincent Messina & Madeline Gerstner's Wedding Edit" at bounding box center [213, 57] width 311 height 55
copy h1 "[PERSON_NAME] & [PERSON_NAME] Wedding"
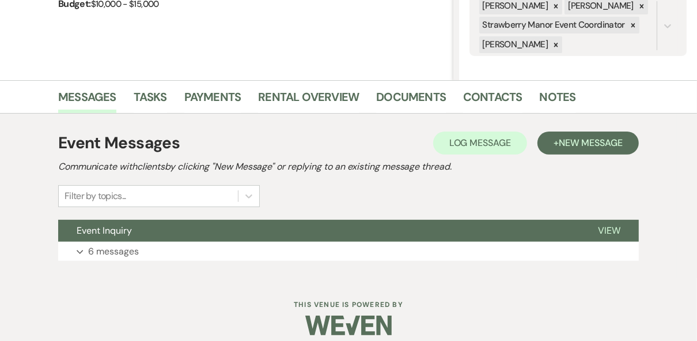
scroll to position [220, 0]
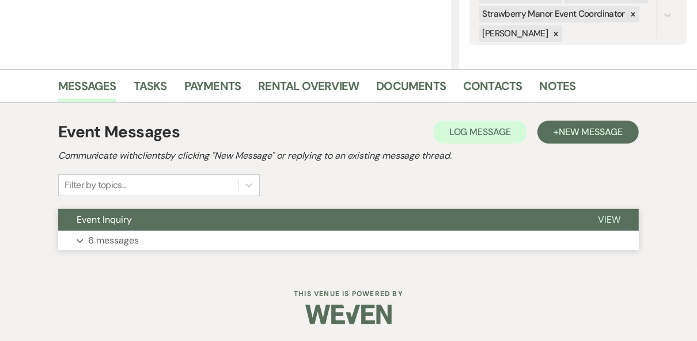
drag, startPoint x: 606, startPoint y: 217, endPoint x: 576, endPoint y: 221, distance: 30.2
click at [606, 217] on span "View" at bounding box center [609, 219] width 22 height 12
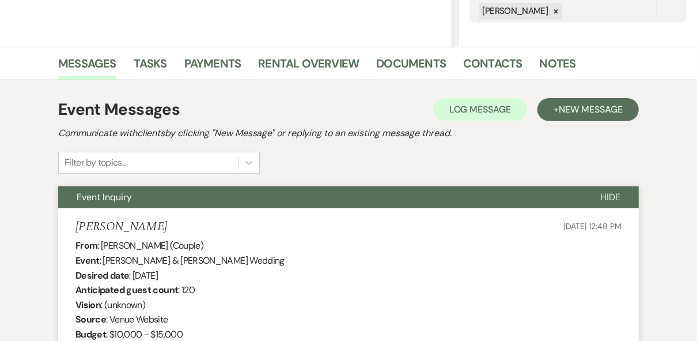
scroll to position [0, 0]
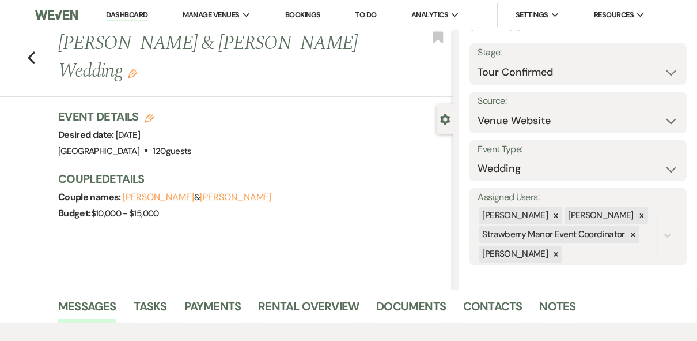
click at [330, 200] on div "Couple names: Vincent Messina & Madeline Gerstner" at bounding box center [250, 197] width 384 height 16
click at [118, 17] on link "Dashboard" at bounding box center [126, 15] width 41 height 11
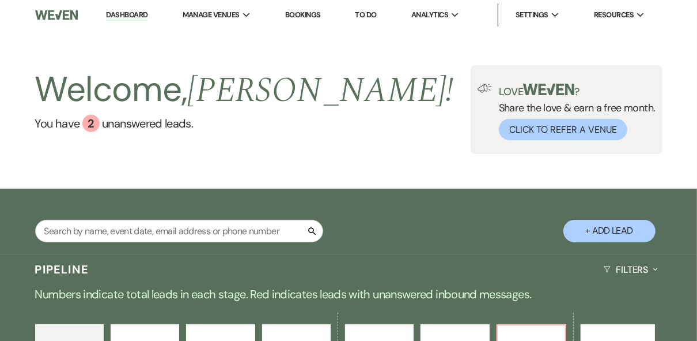
click at [384, 153] on div "Welcome, [PERSON_NAME] ! You have 2 unanswered lead s . Love ? Share the love &…" at bounding box center [348, 109] width 697 height 89
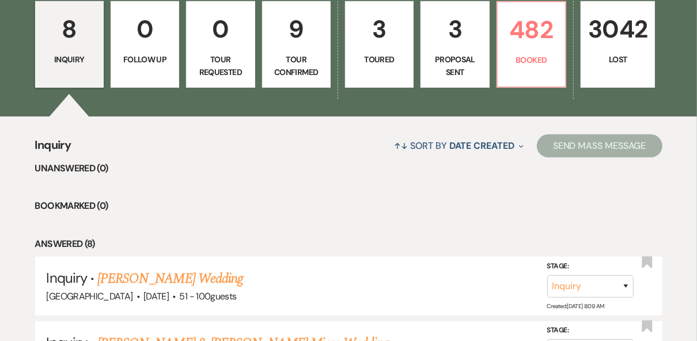
scroll to position [184, 0]
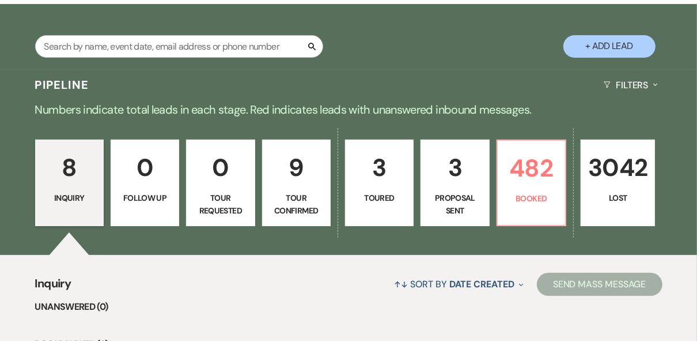
click at [456, 193] on p "Proposal Sent" at bounding box center [455, 204] width 54 height 26
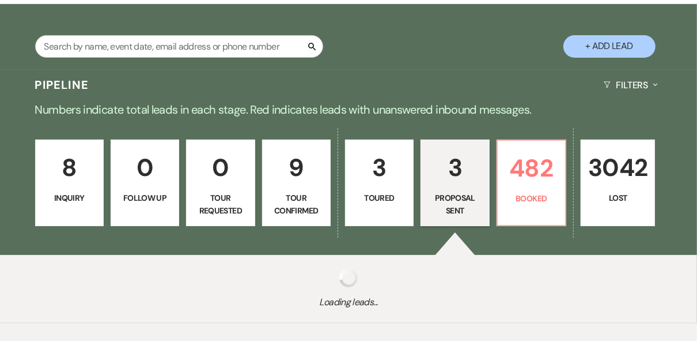
select select "6"
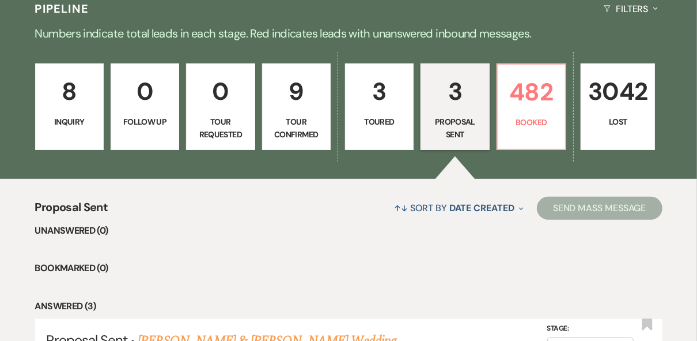
scroll to position [184, 0]
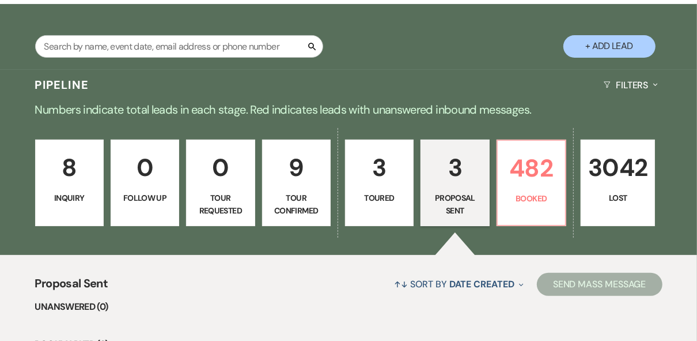
click at [388, 196] on p "Toured" at bounding box center [380, 197] width 54 height 13
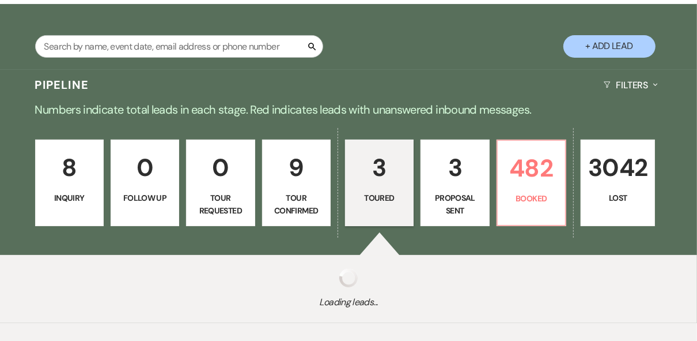
select select "5"
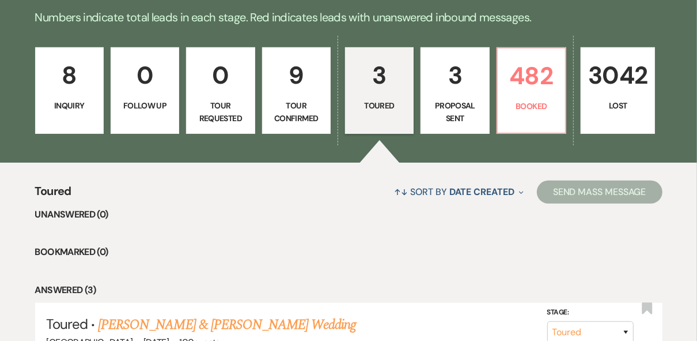
scroll to position [138, 0]
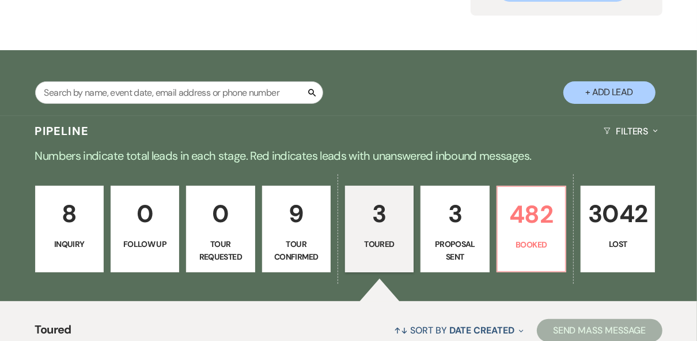
click at [290, 241] on p "Tour Confirmed" at bounding box center [297, 250] width 54 height 26
select select "4"
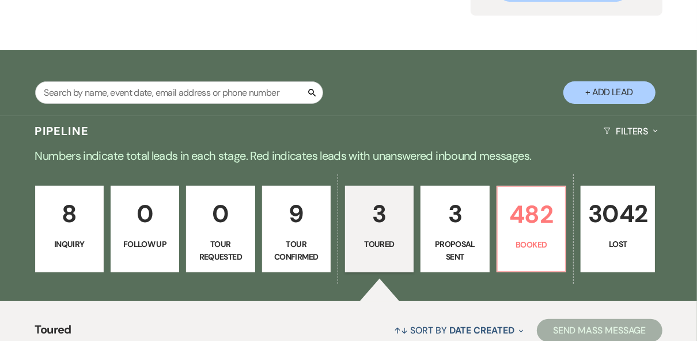
select select "4"
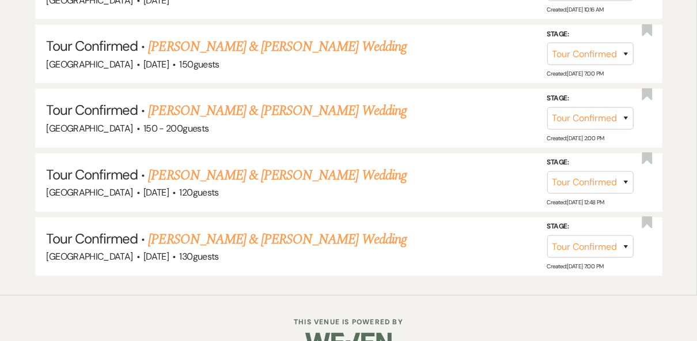
scroll to position [896, 0]
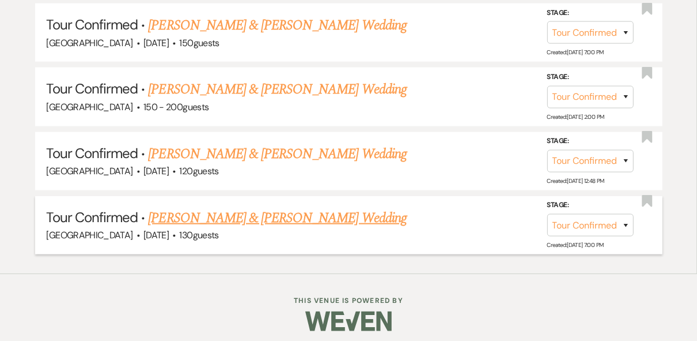
click at [246, 211] on link "[PERSON_NAME] & [PERSON_NAME] Wedding" at bounding box center [277, 217] width 258 height 21
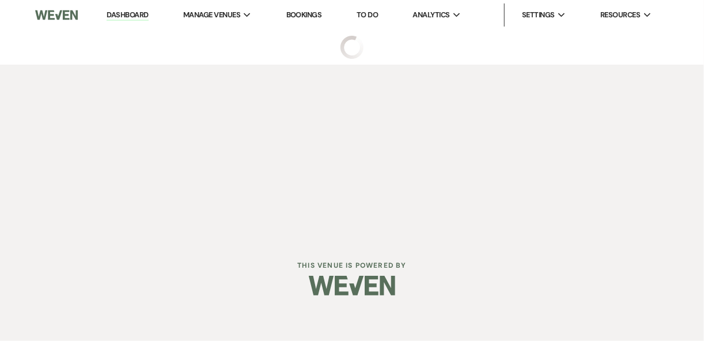
select select "4"
select select "5"
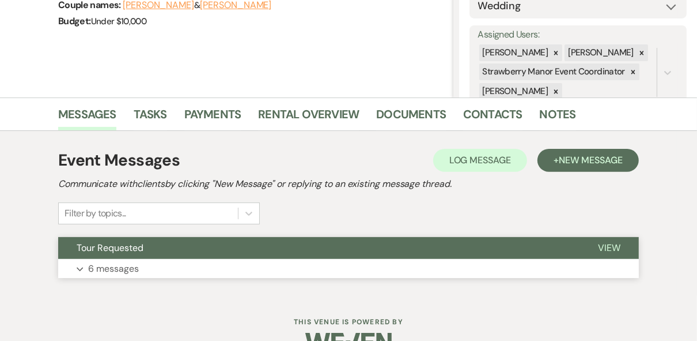
scroll to position [220, 0]
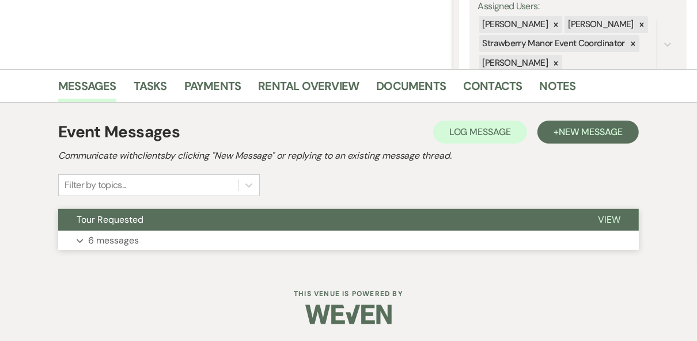
click at [599, 220] on span "View" at bounding box center [609, 219] width 22 height 12
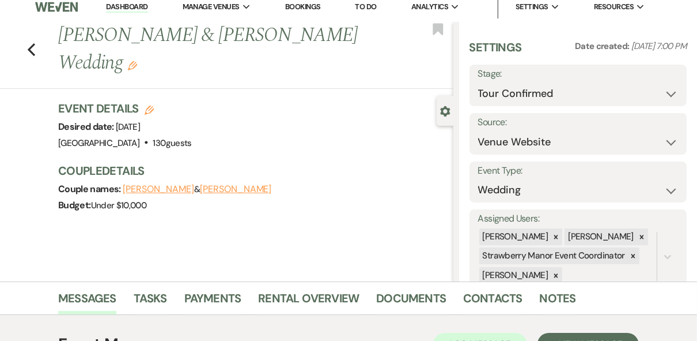
scroll to position [0, 0]
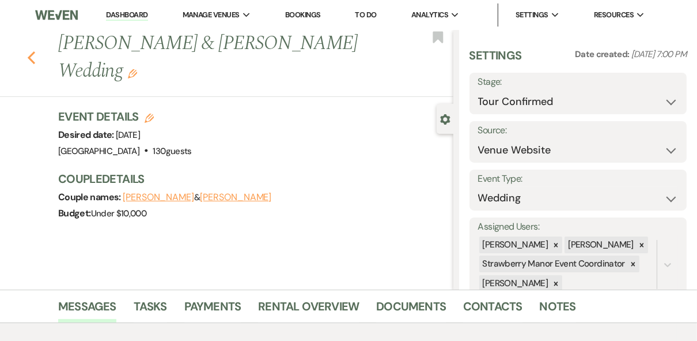
click at [32, 55] on icon "Previous" at bounding box center [31, 58] width 9 height 14
select select "4"
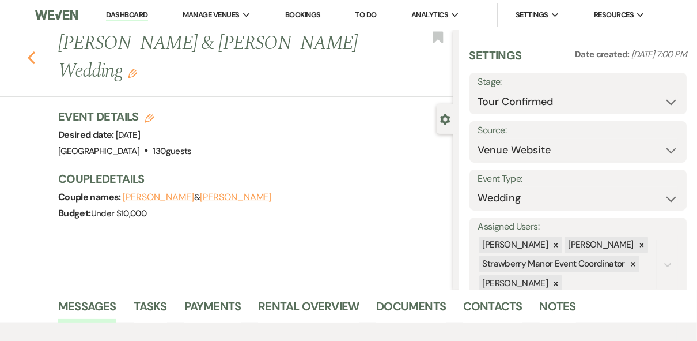
select select "4"
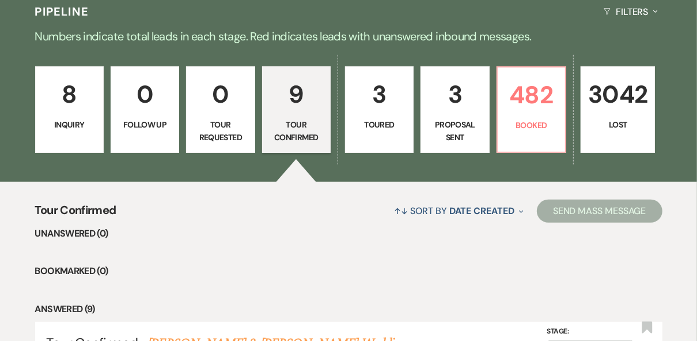
scroll to position [205, 0]
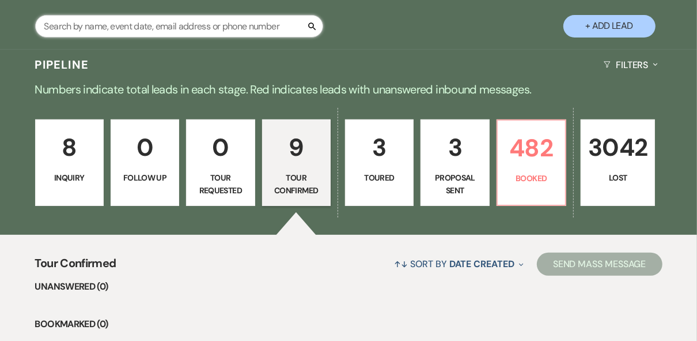
click at [108, 21] on input "text" at bounding box center [179, 26] width 288 height 22
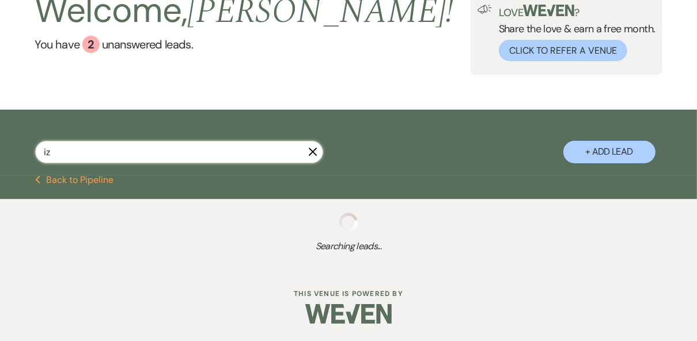
scroll to position [80, 0]
type input "izzy"
select select "8"
select select "5"
select select "8"
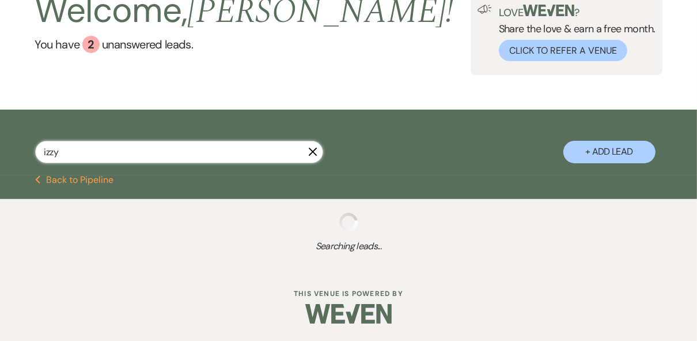
select select "5"
select select "8"
select select "5"
select select "8"
select select "5"
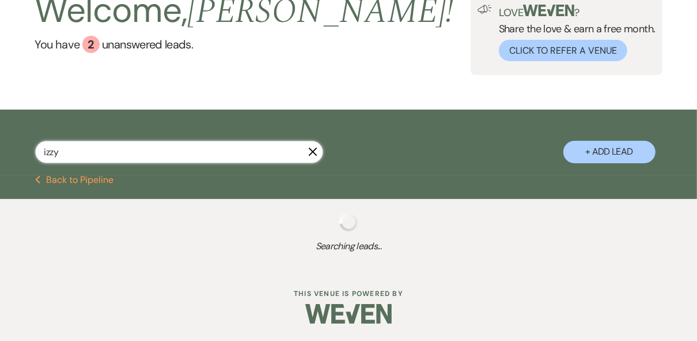
select select "8"
select select "5"
select select "8"
select select "5"
select select "8"
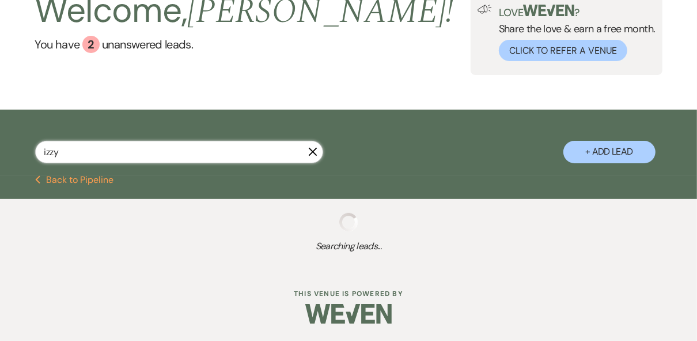
select select "5"
select select "8"
select select "5"
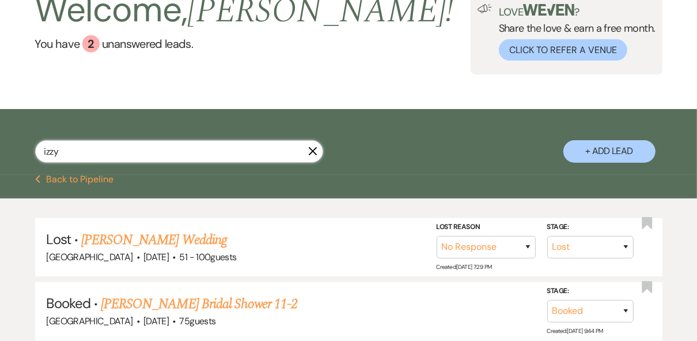
select select "8"
select select "5"
select select "8"
select select "5"
select select "8"
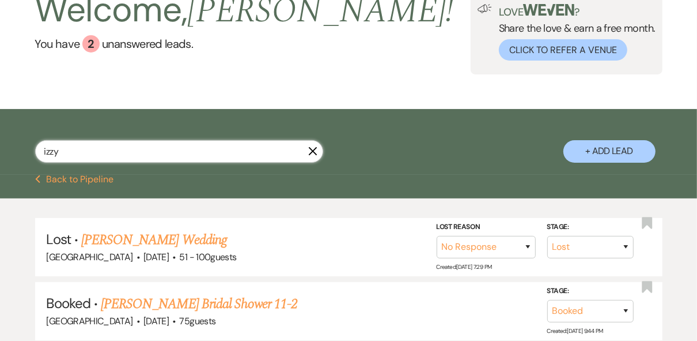
select select "5"
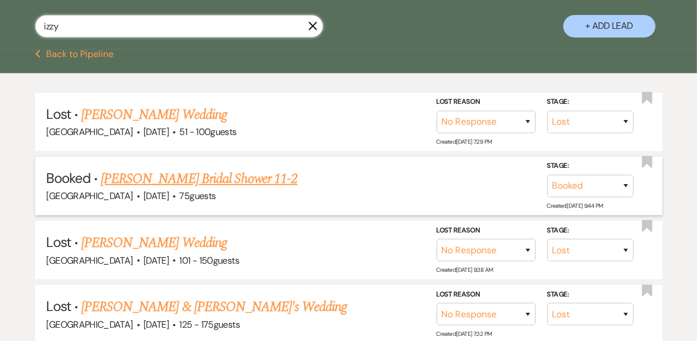
type input "izzy"
click at [218, 175] on link "[PERSON_NAME] Bridal Shower 11-2" at bounding box center [199, 178] width 197 height 21
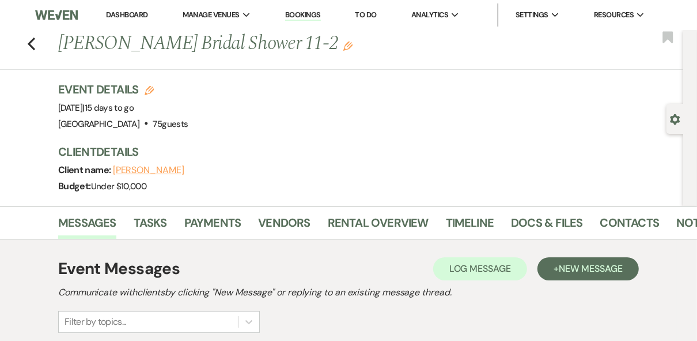
click at [111, 16] on link "Dashboard" at bounding box center [126, 15] width 41 height 10
